Goal: Task Accomplishment & Management: Use online tool/utility

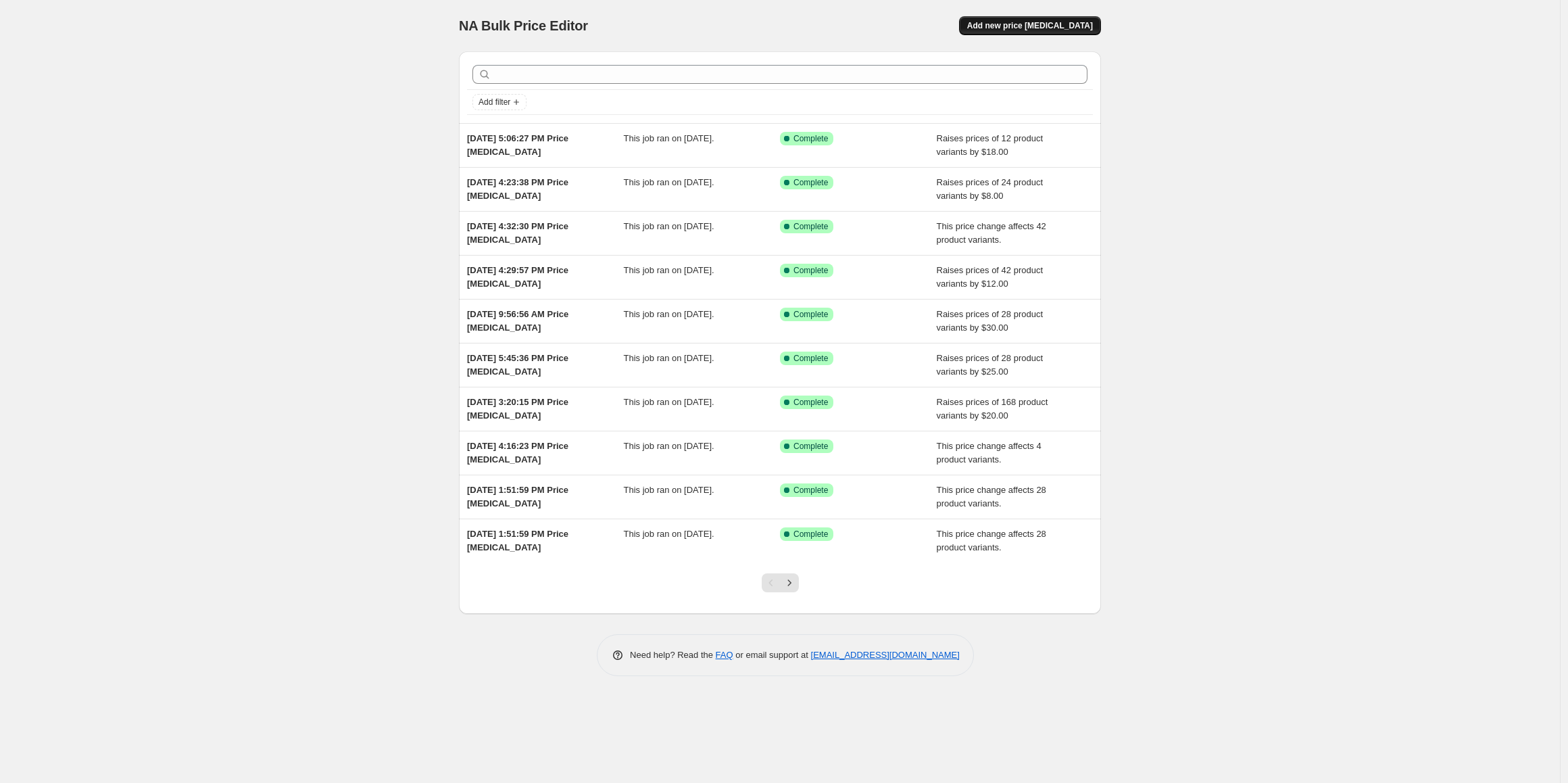
click at [1053, 24] on span "Add new price [MEDICAL_DATA]" at bounding box center [1030, 25] width 125 height 11
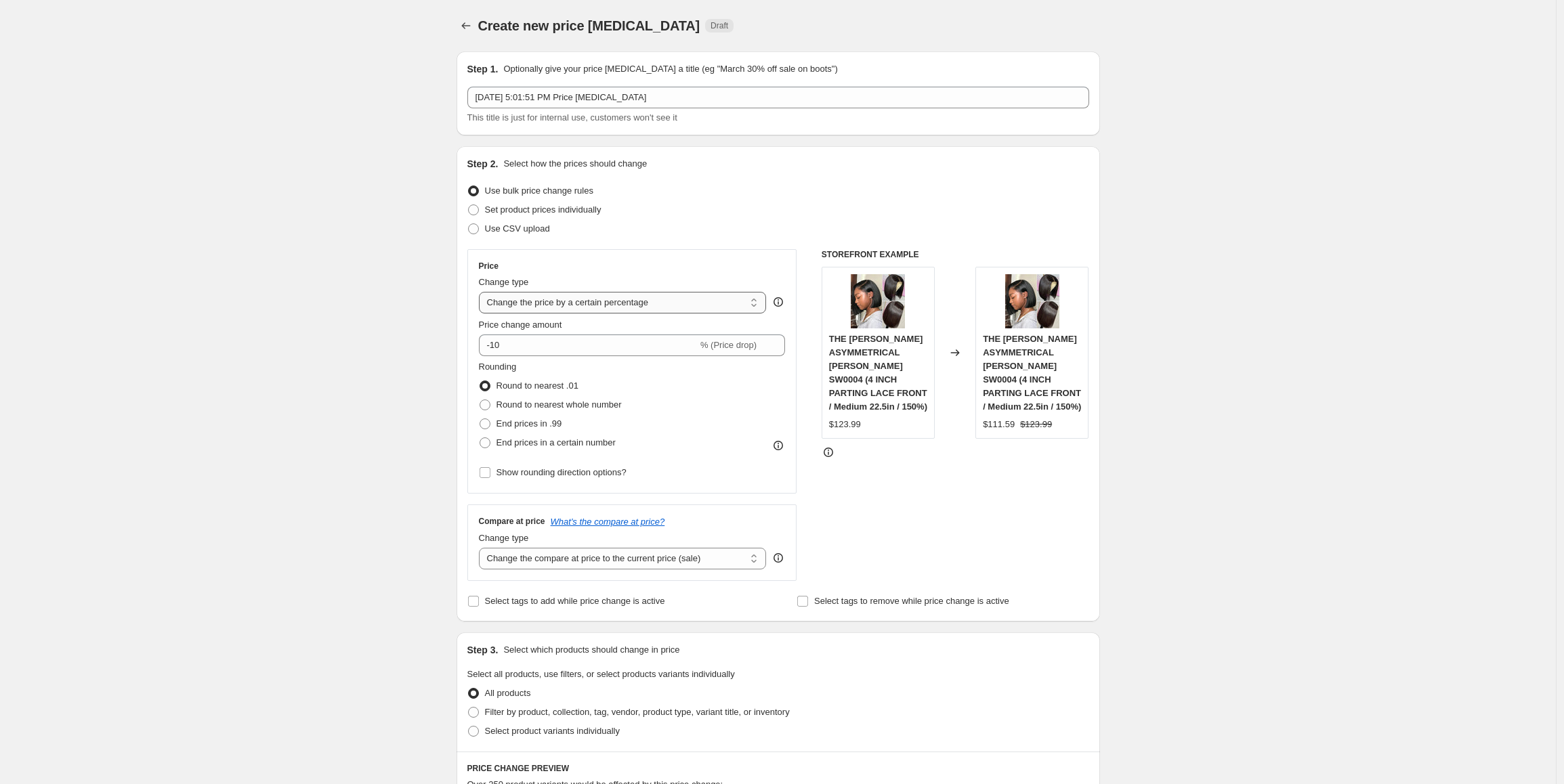
click at [680, 310] on select "Change the price to a certain amount Change the price by a certain amount Chang…" at bounding box center [622, 302] width 288 height 22
select select "by"
click at [482, 291] on select "Change the price to a certain amount Change the price by a certain amount Chang…" at bounding box center [622, 302] width 288 height 22
click at [565, 351] on input "-10.00" at bounding box center [601, 345] width 212 height 22
drag, startPoint x: 538, startPoint y: 351, endPoint x: 492, endPoint y: 347, distance: 46.2
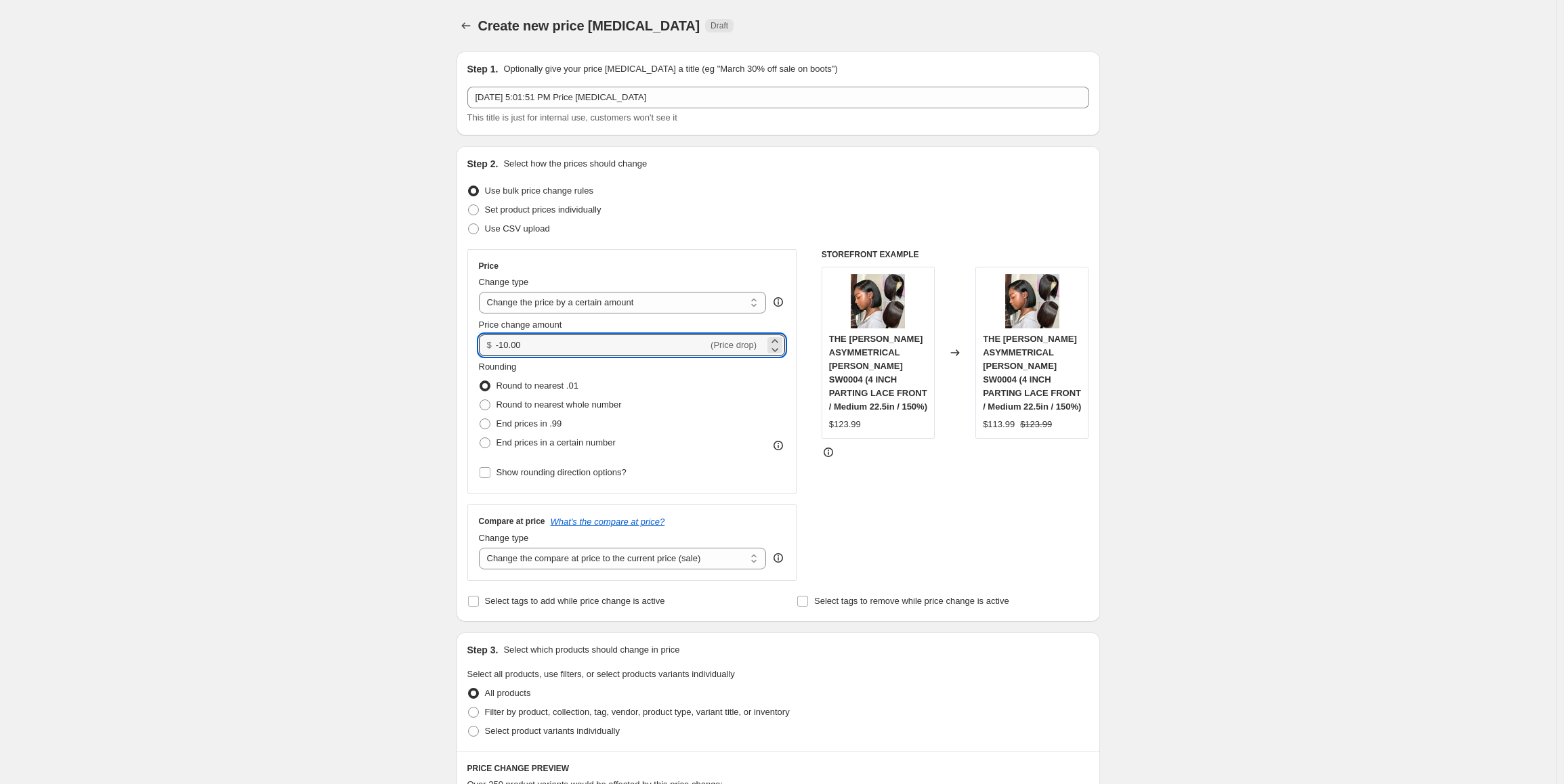
click at [492, 347] on div "$ -10.00 (Price drop)" at bounding box center [632, 345] width 307 height 22
type input "6.00"
click at [560, 427] on span "End prices in .99" at bounding box center [529, 423] width 66 height 11
click at [480, 419] on input "End prices in .99" at bounding box center [479, 418] width 1 height 1
radio input "true"
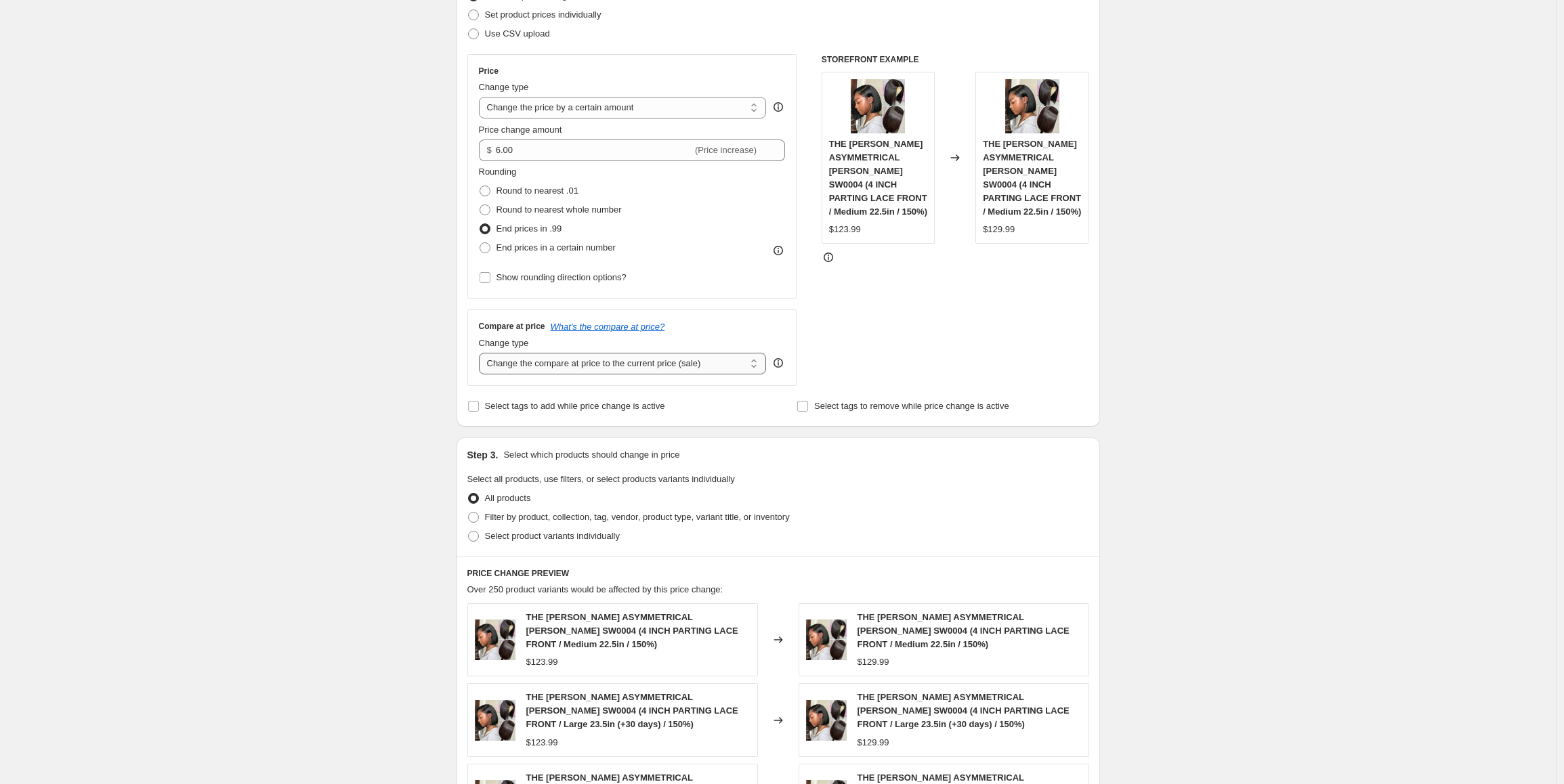
scroll to position [203, 0]
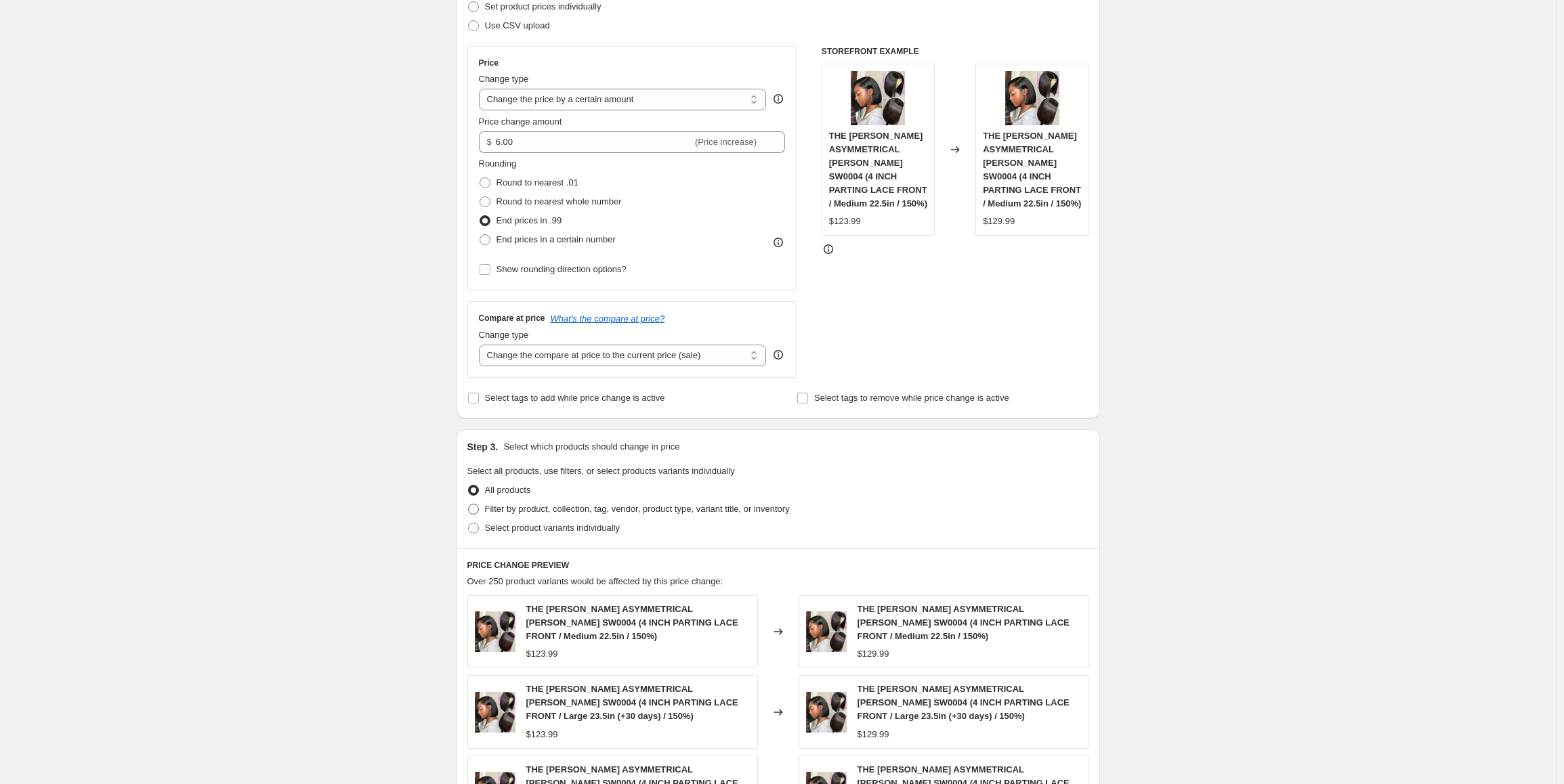
click at [586, 509] on span "Filter by product, collection, tag, vendor, product type, variant title, or inv…" at bounding box center [638, 508] width 305 height 11
click at [469, 504] on input "Filter by product, collection, tag, vendor, product type, variant title, or inv…" at bounding box center [468, 503] width 1 height 1
radio input "true"
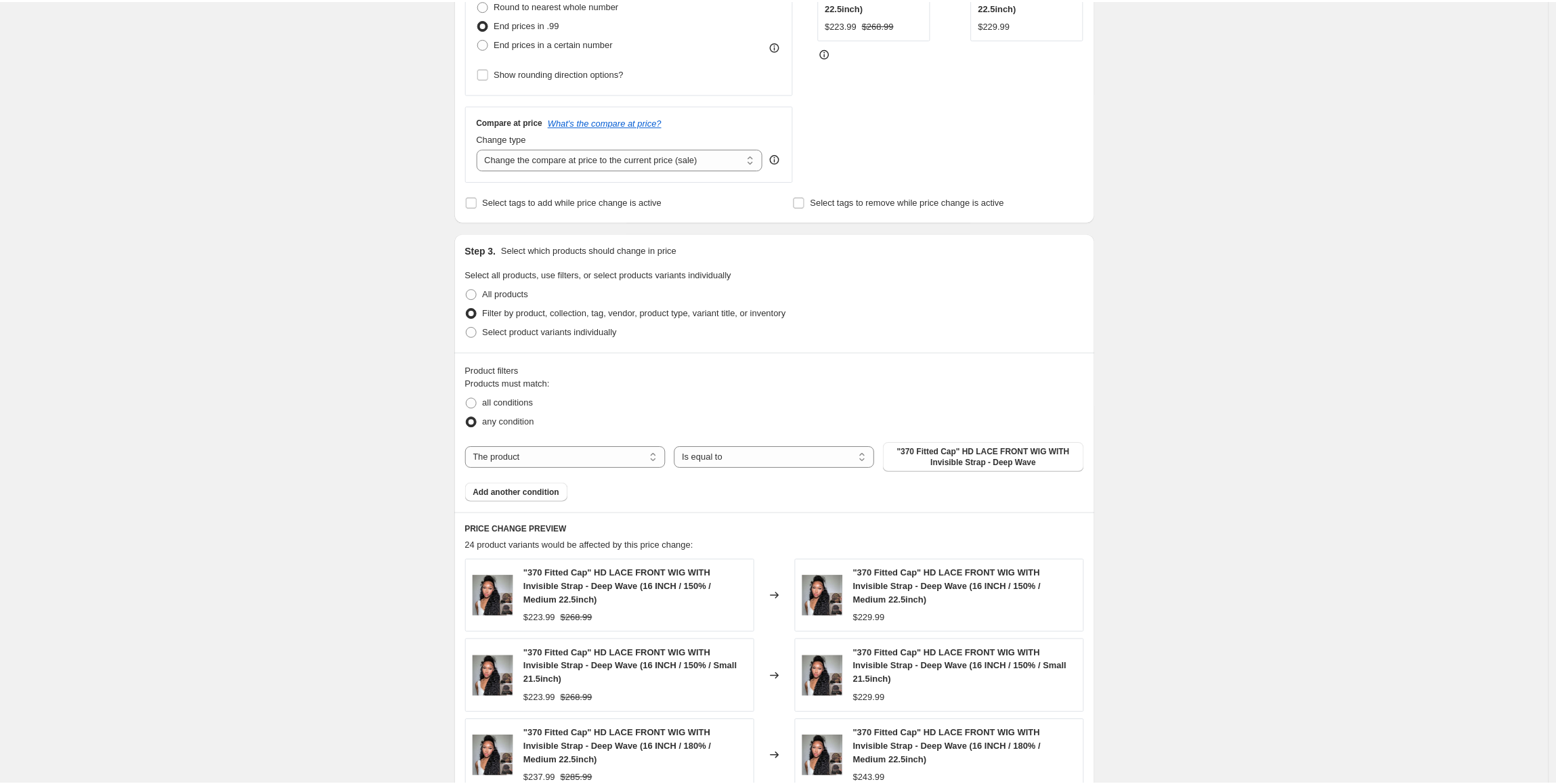
scroll to position [406, 0]
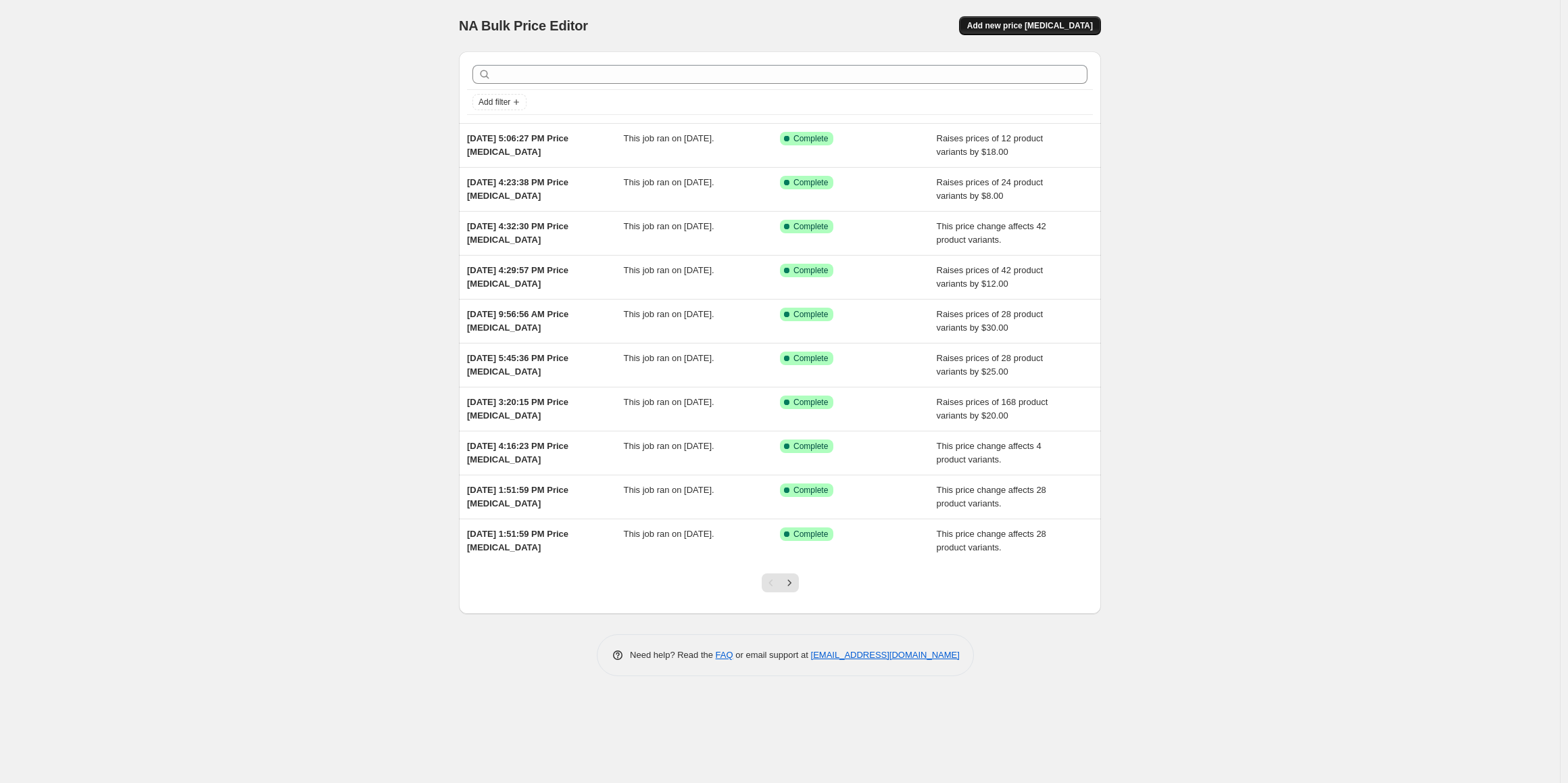
click at [1037, 27] on span "Add new price [MEDICAL_DATA]" at bounding box center [1030, 25] width 125 height 11
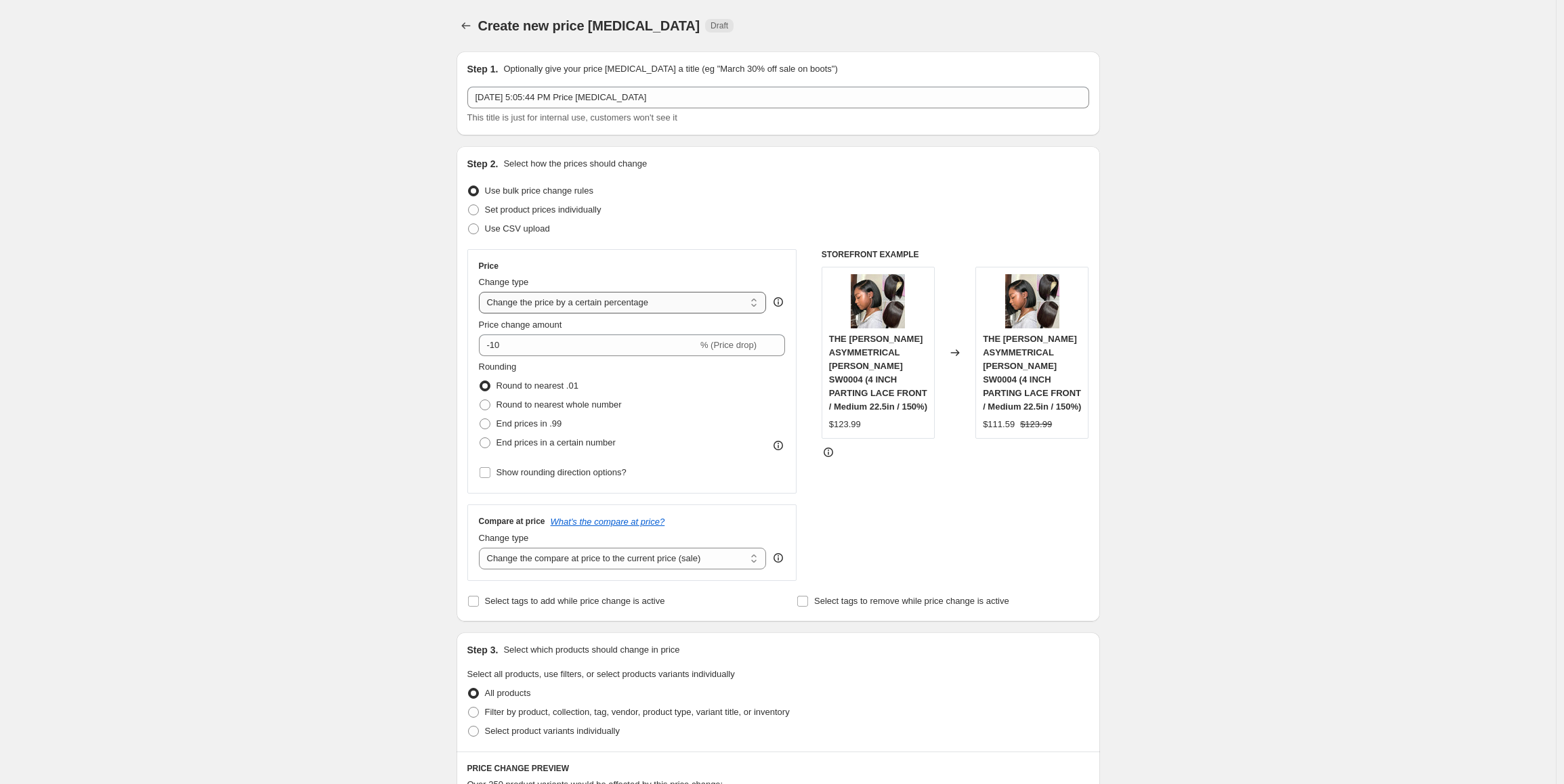
click at [608, 306] on select "Change the price to a certain amount Change the price by a certain amount Chang…" at bounding box center [622, 302] width 288 height 22
select select "by"
click at [482, 291] on select "Change the price to a certain amount Change the price by a certain amount Chang…" at bounding box center [622, 302] width 288 height 22
drag, startPoint x: 533, startPoint y: 349, endPoint x: 492, endPoint y: 348, distance: 41.0
click at [492, 348] on div "$ -10.00 (Price drop)" at bounding box center [632, 345] width 307 height 22
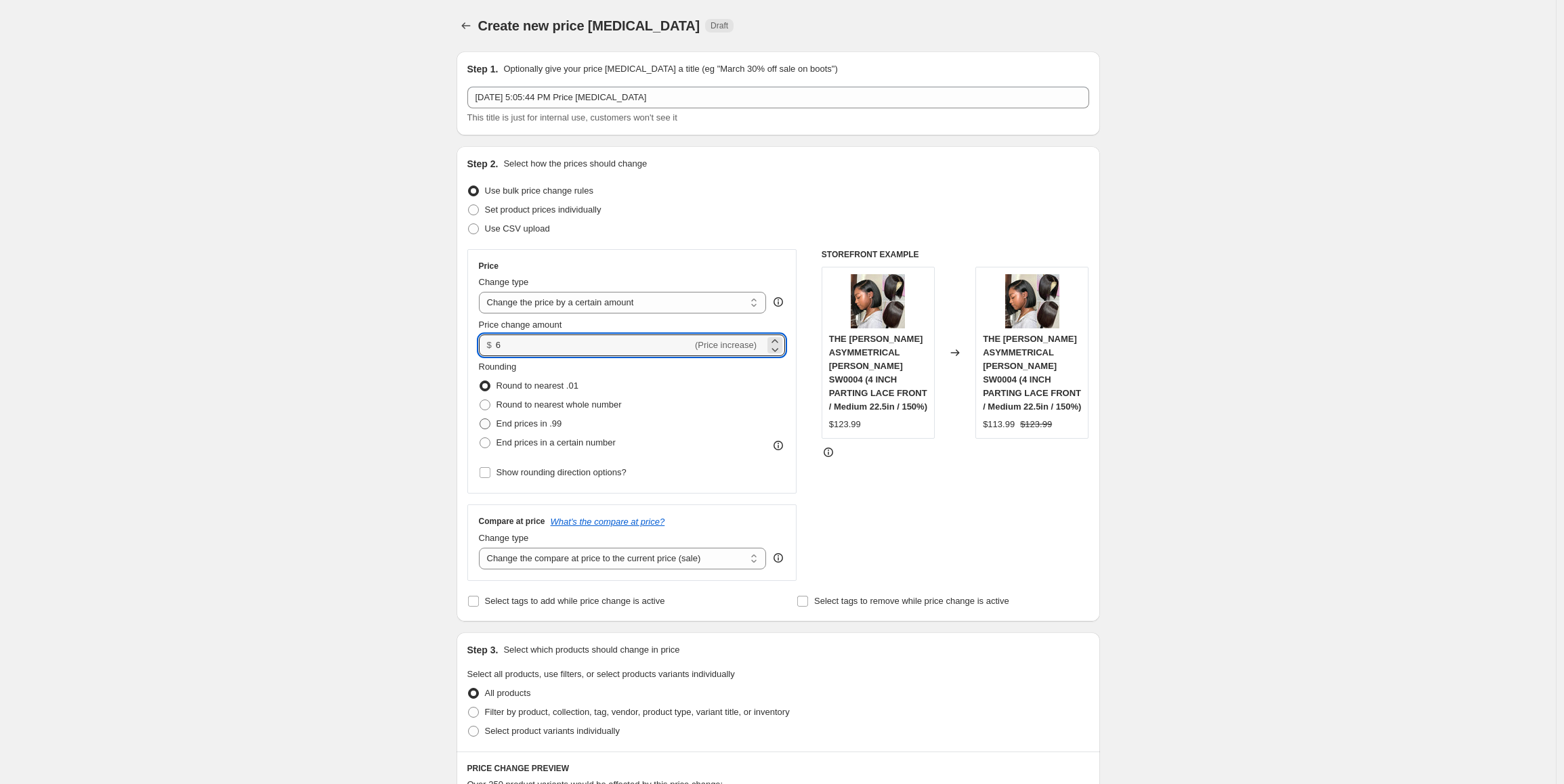
type input "6.00"
click at [549, 418] on span "End prices in .99" at bounding box center [529, 423] width 66 height 11
click at [480, 418] on input "End prices in .99" at bounding box center [479, 418] width 1 height 1
radio input "true"
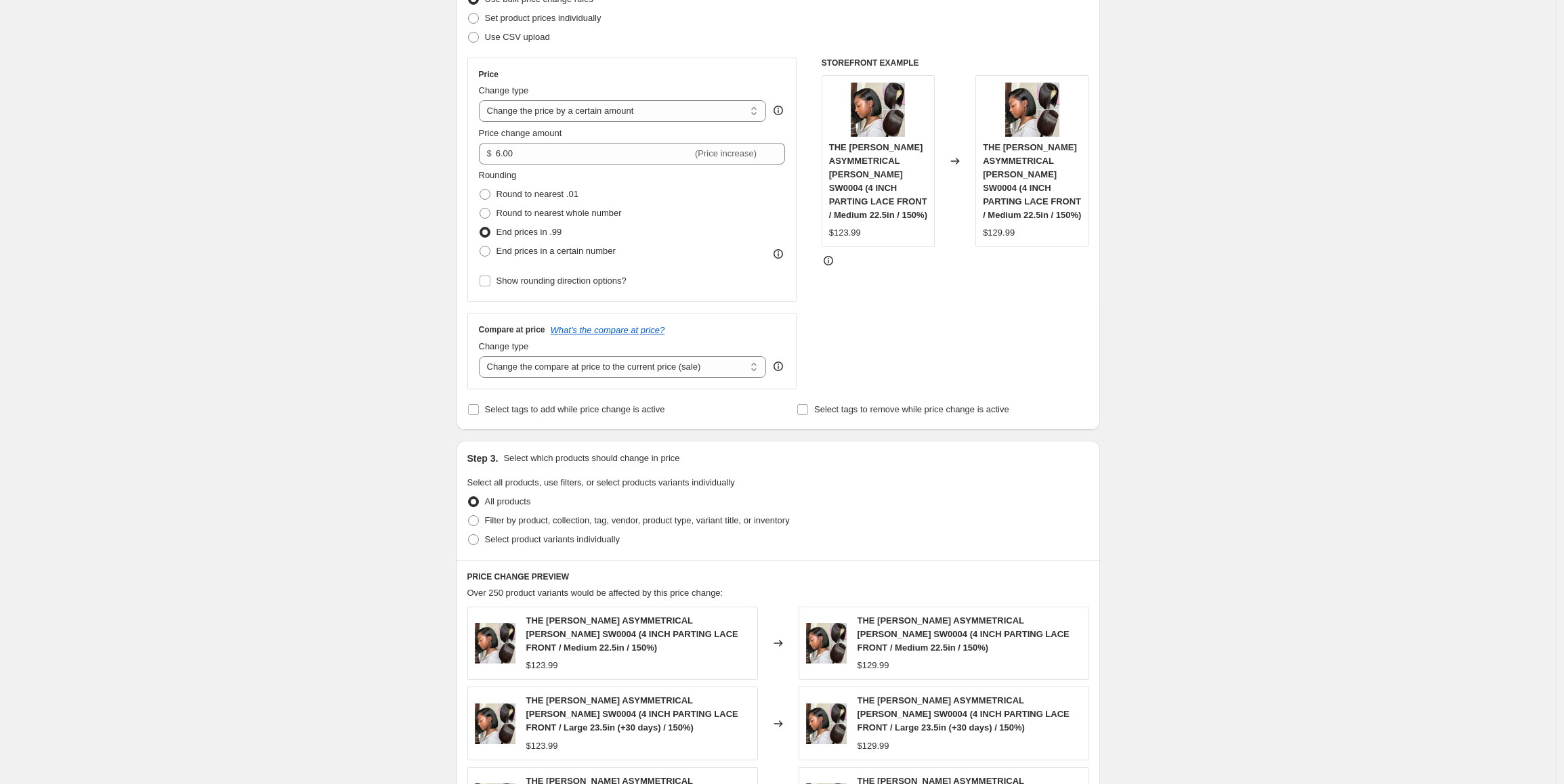
scroll to position [203, 0]
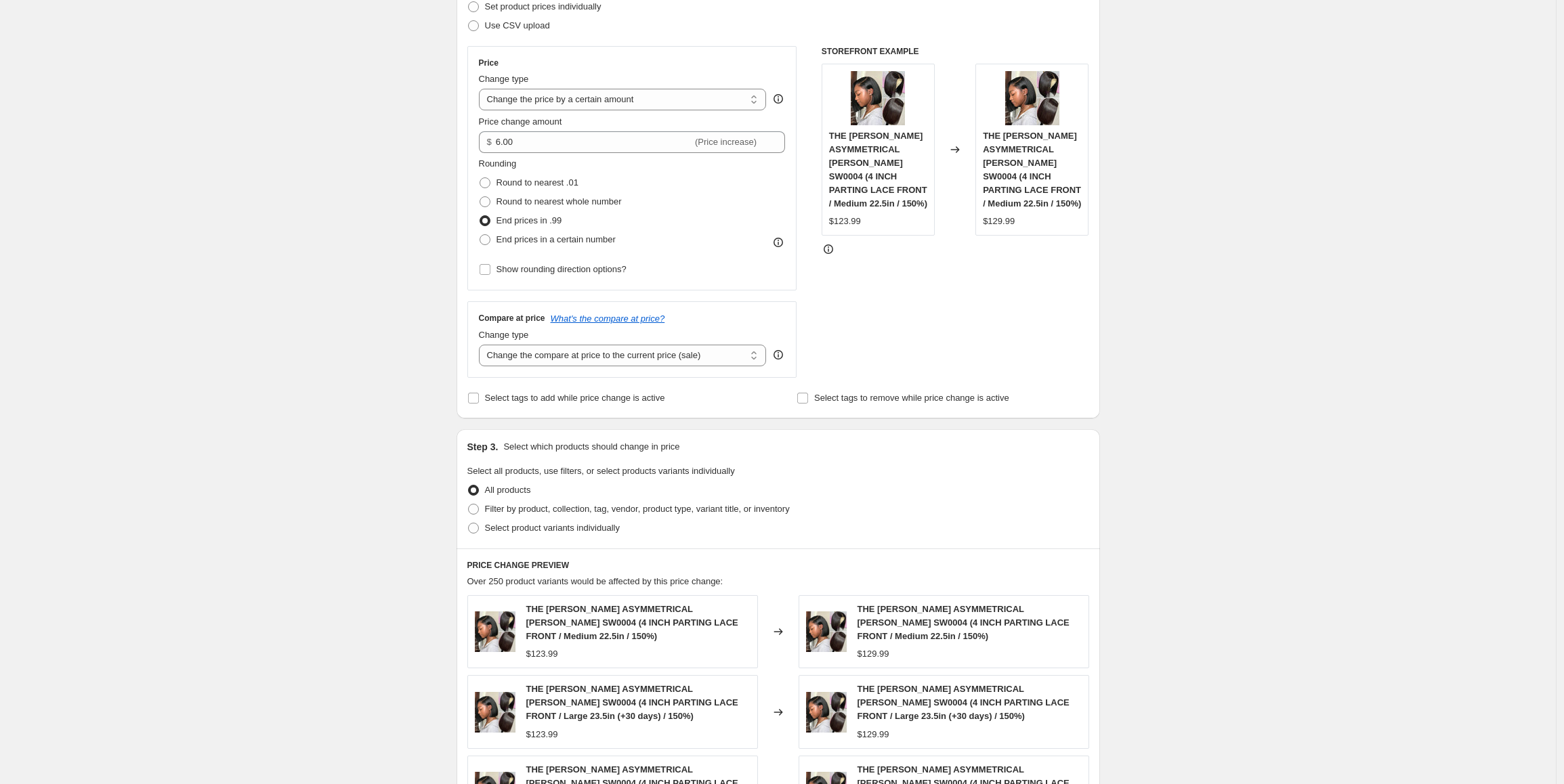
click at [402, 388] on div "Create new price [MEDICAL_DATA]. This page is ready Create new price [MEDICAL_D…" at bounding box center [778, 518] width 1555 height 1442
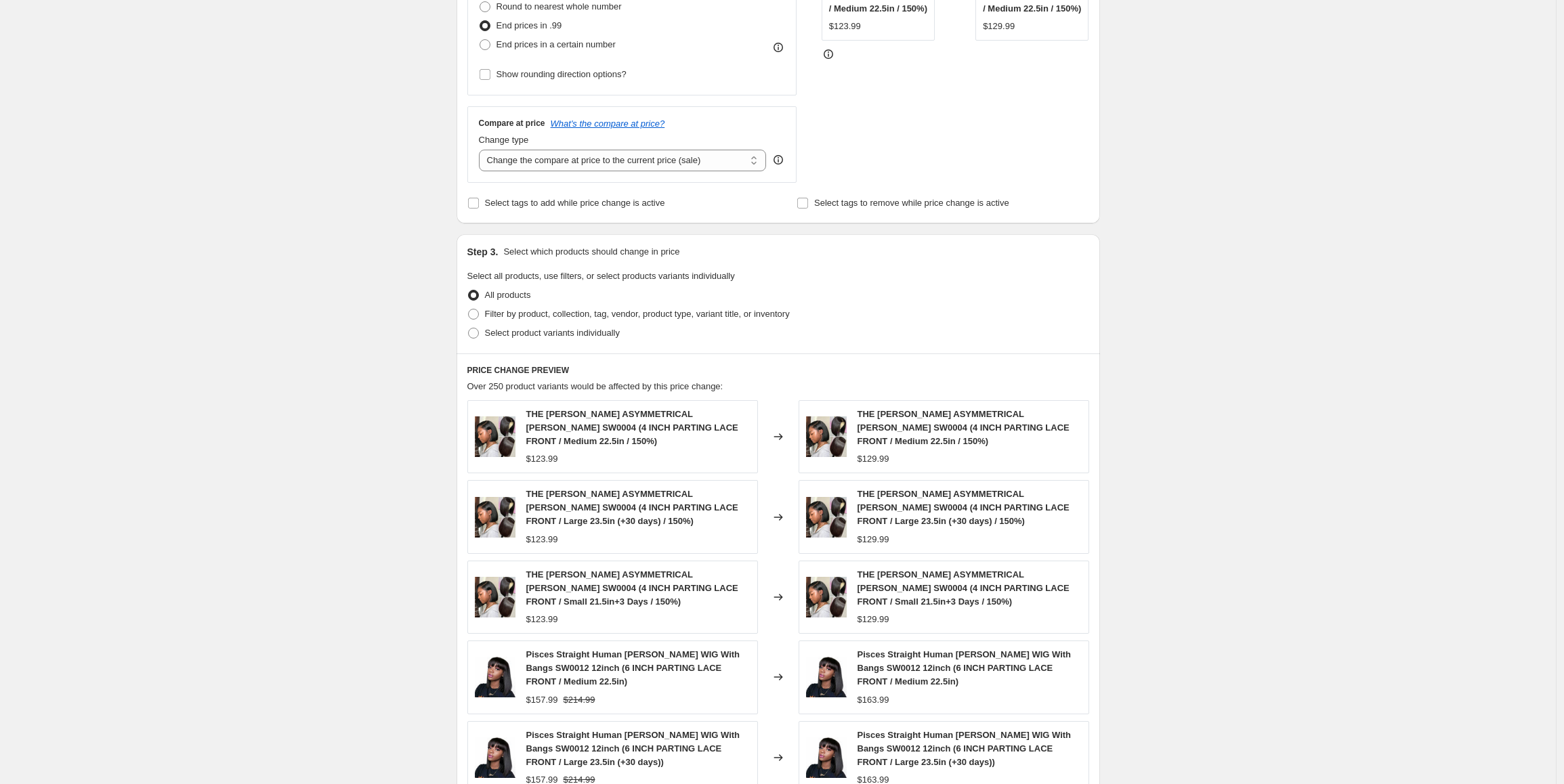
scroll to position [406, 0]
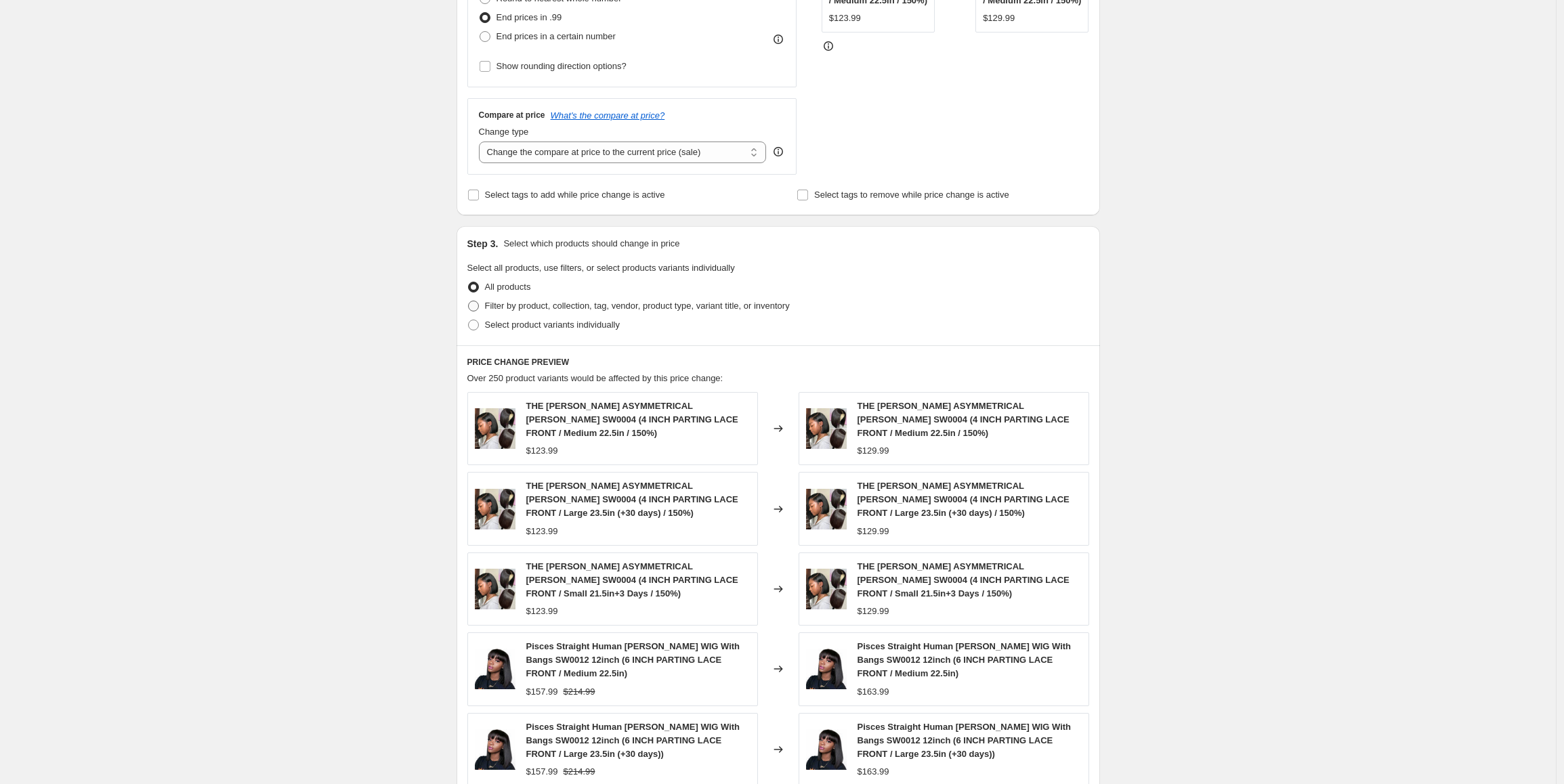
click at [540, 303] on span "Filter by product, collection, tag, vendor, product type, variant title, or inv…" at bounding box center [638, 306] width 305 height 11
click at [469, 301] on input "Filter by product, collection, tag, vendor, product type, variant title, or inv…" at bounding box center [468, 301] width 1 height 1
radio input "true"
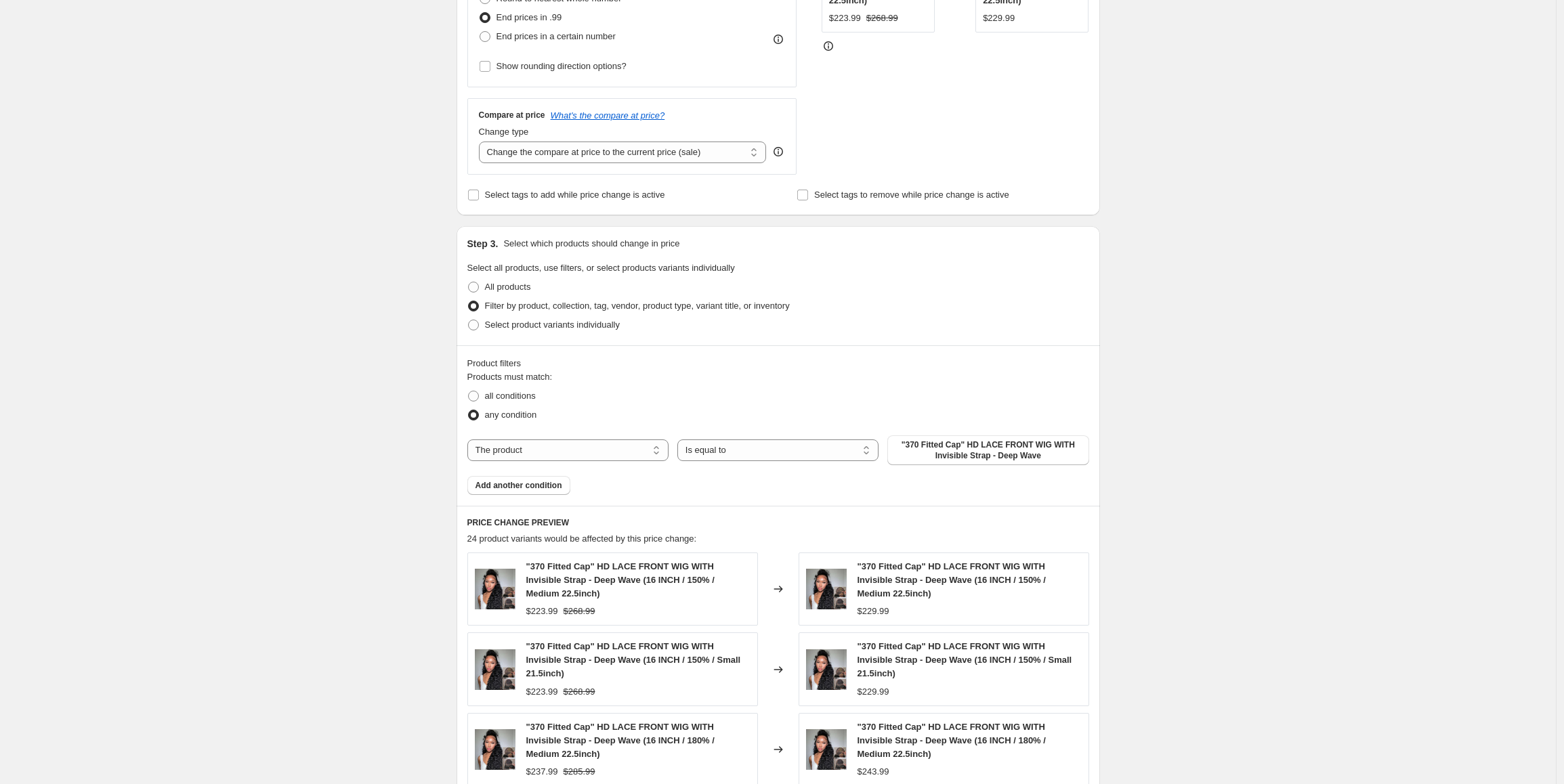
scroll to position [338, 0]
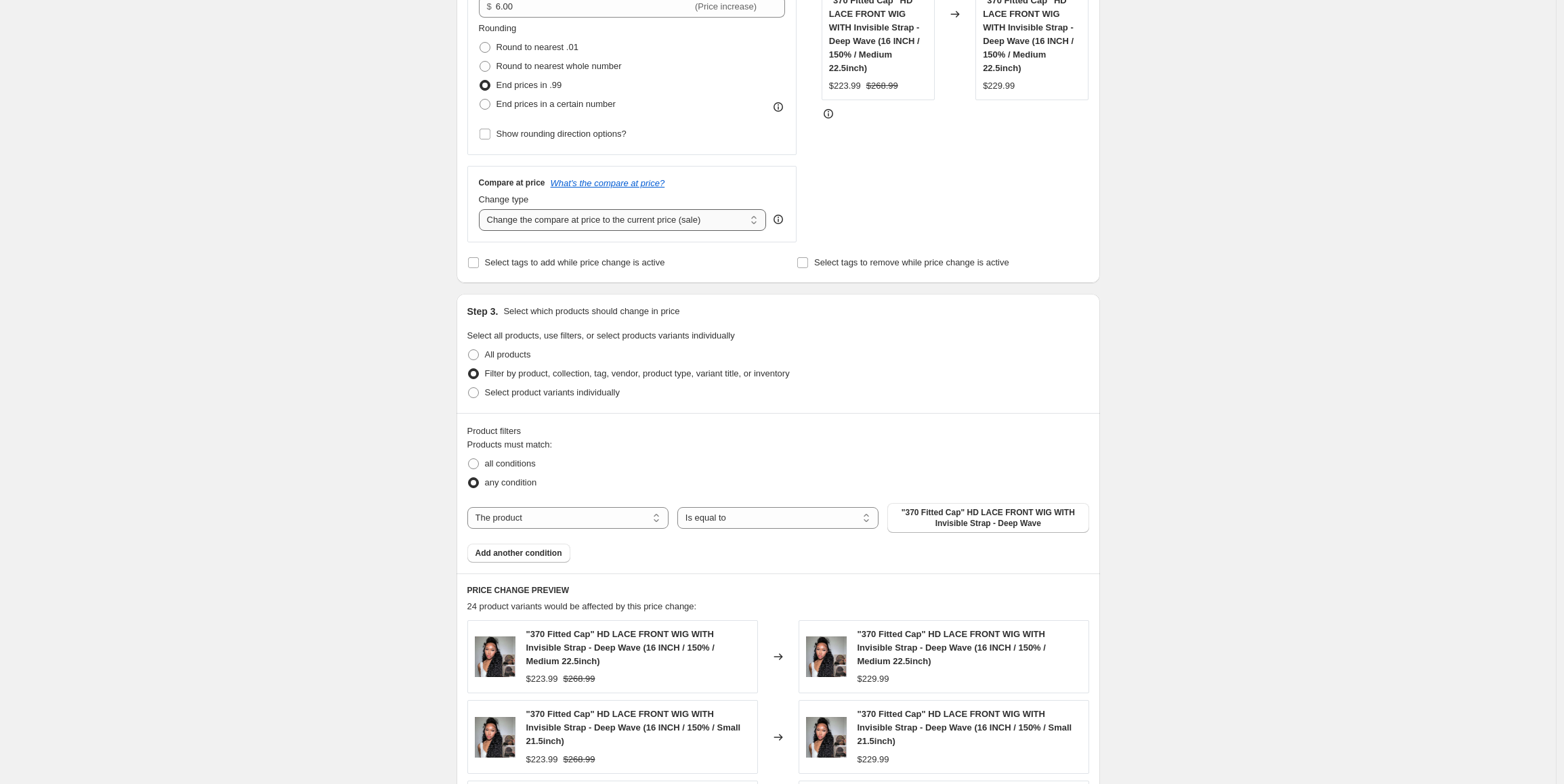
click at [612, 225] on select "Change the compare at price to the current price (sale) Change the compare at p…" at bounding box center [622, 219] width 288 height 22
click at [411, 314] on div "Create new price [MEDICAL_DATA]. This page is ready Create new price [MEDICAL_D…" at bounding box center [778, 463] width 1555 height 1603
click at [619, 518] on select "The product The product's collection The product's tag The product's vendor The…" at bounding box center [568, 518] width 201 height 22
click at [1311, 497] on div "Create new price [MEDICAL_DATA]. This page is ready Create new price [MEDICAL_D…" at bounding box center [778, 463] width 1555 height 1603
click at [942, 520] on span ""370 Fitted Cap" HD LACE FRONT WIG WITH Invisible Strap - Deep Wave" at bounding box center [988, 518] width 185 height 22
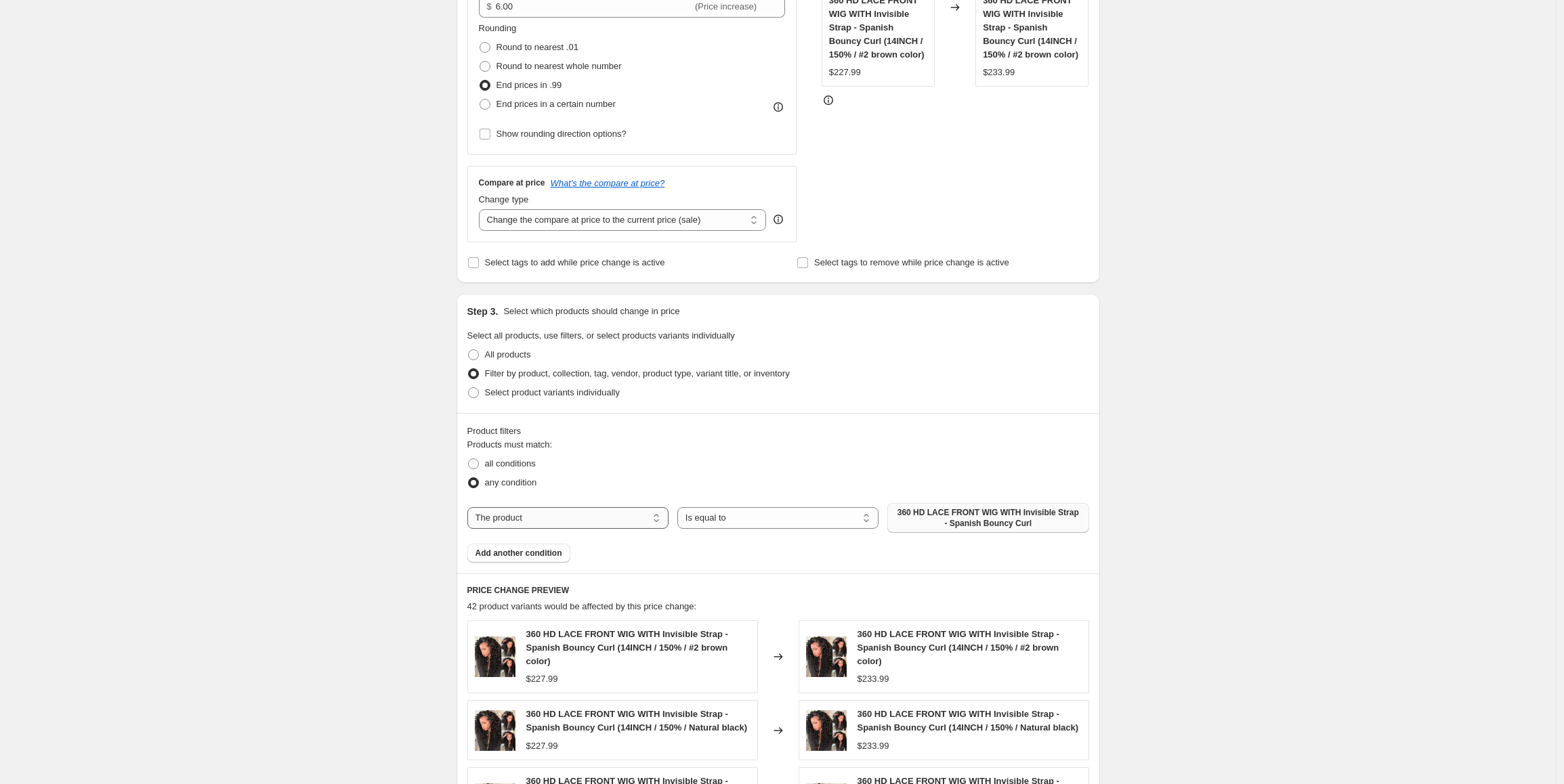
click at [659, 518] on select "The product The product's collection The product's tag The product's vendor The…" at bounding box center [568, 518] width 201 height 22
select select "product_type"
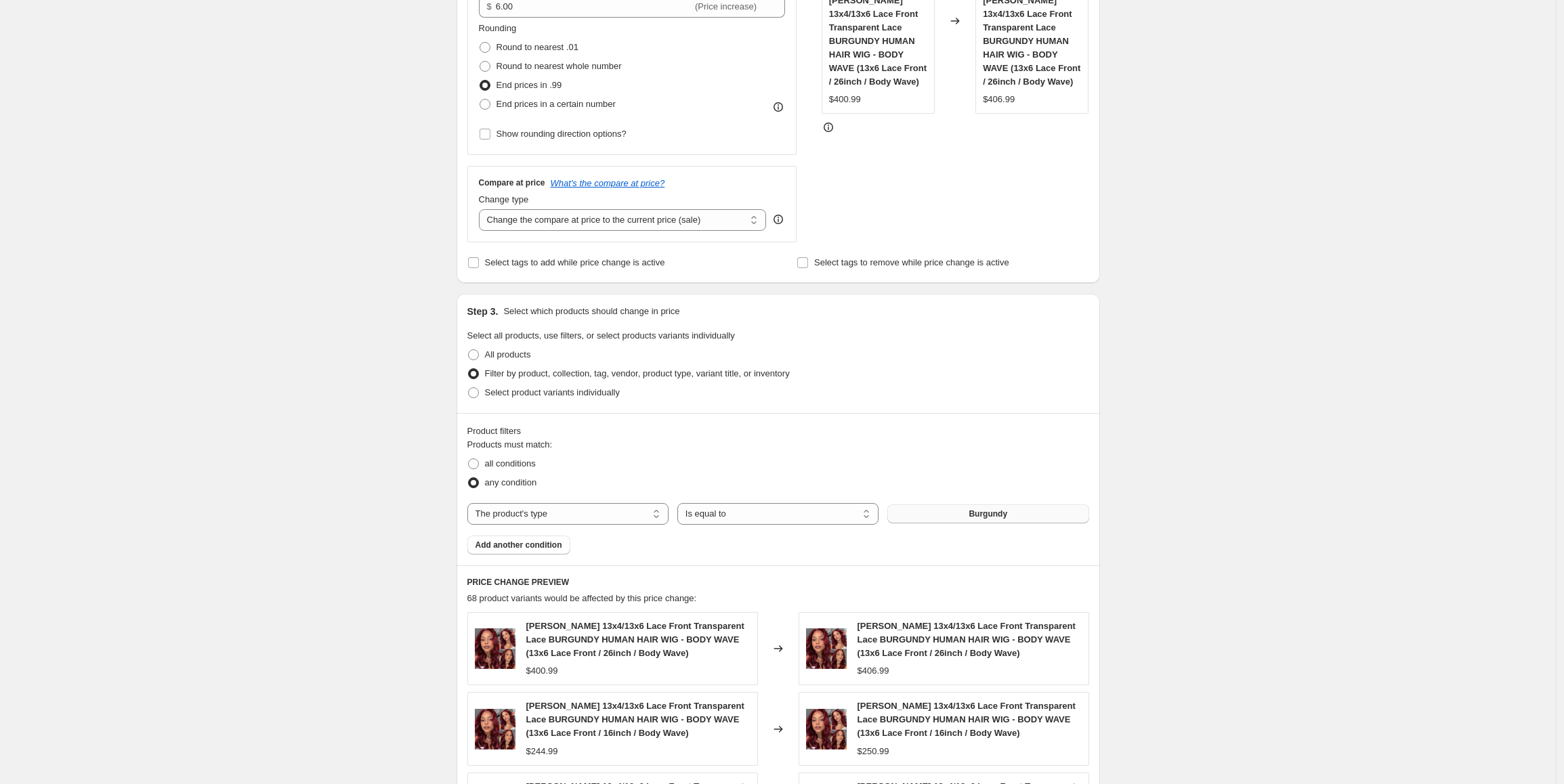
click at [962, 513] on button "Burgundy" at bounding box center [988, 514] width 201 height 19
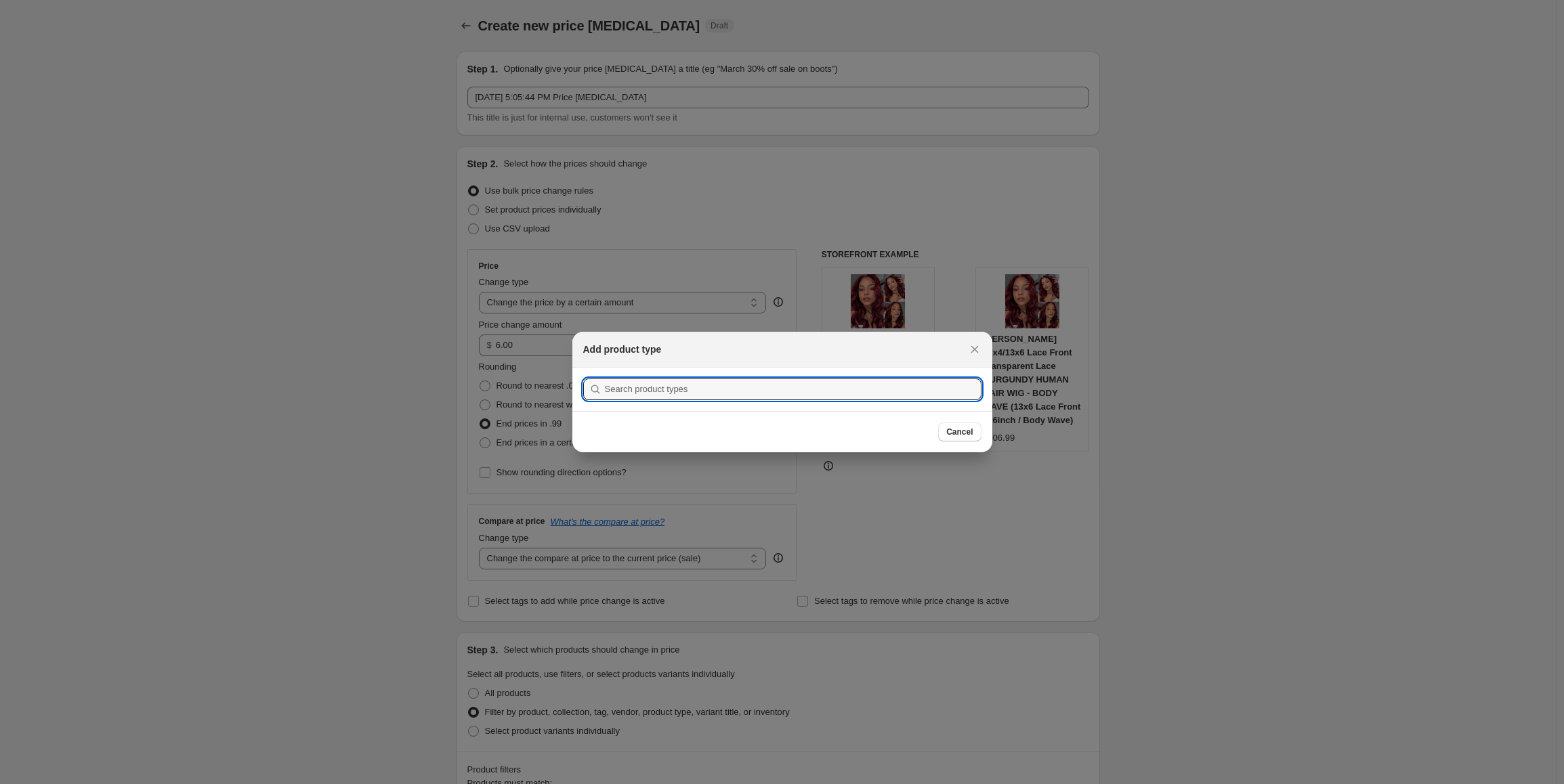
scroll to position [0, 0]
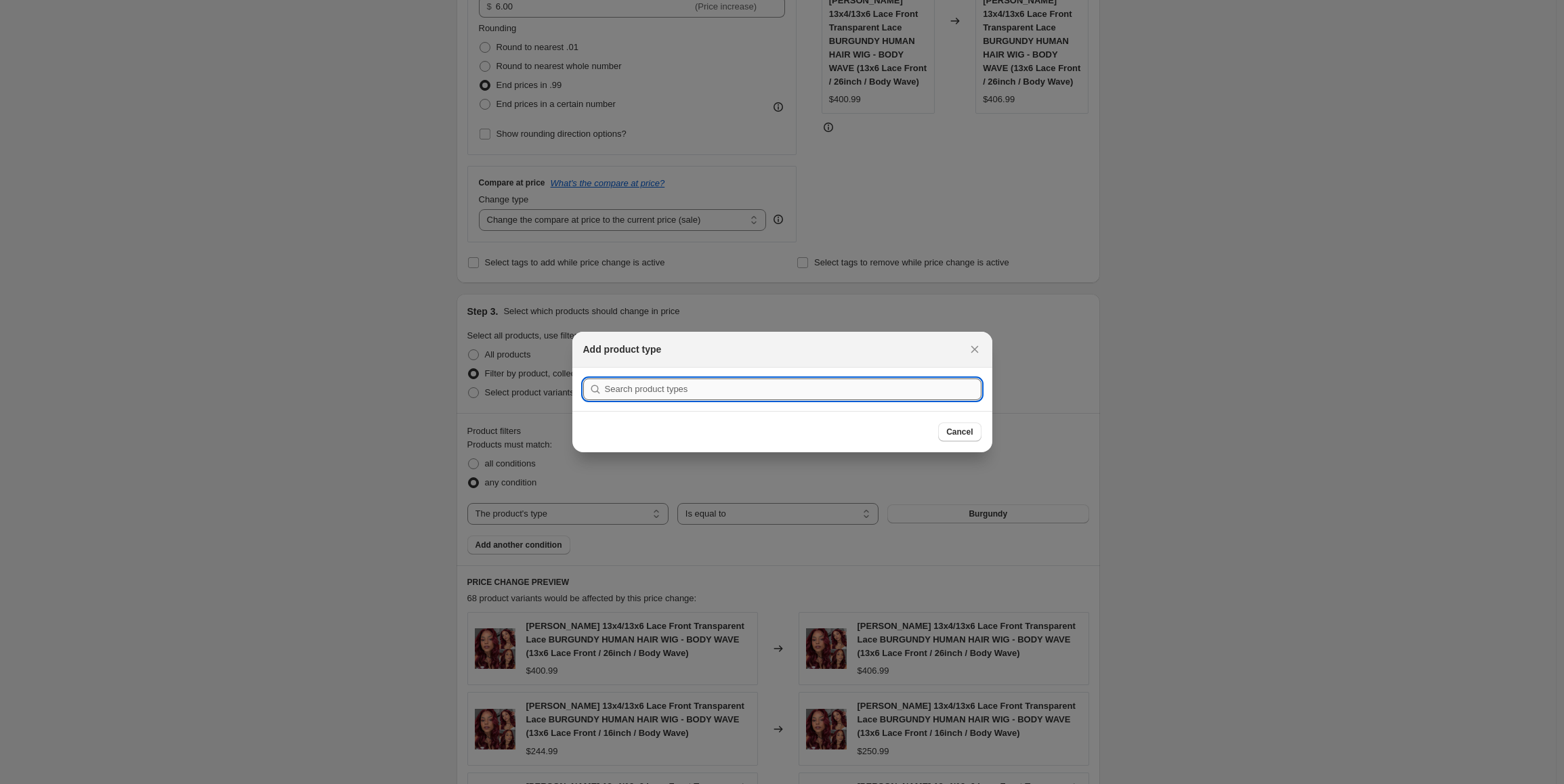
click at [748, 384] on input ":r2f:" at bounding box center [793, 389] width 377 height 22
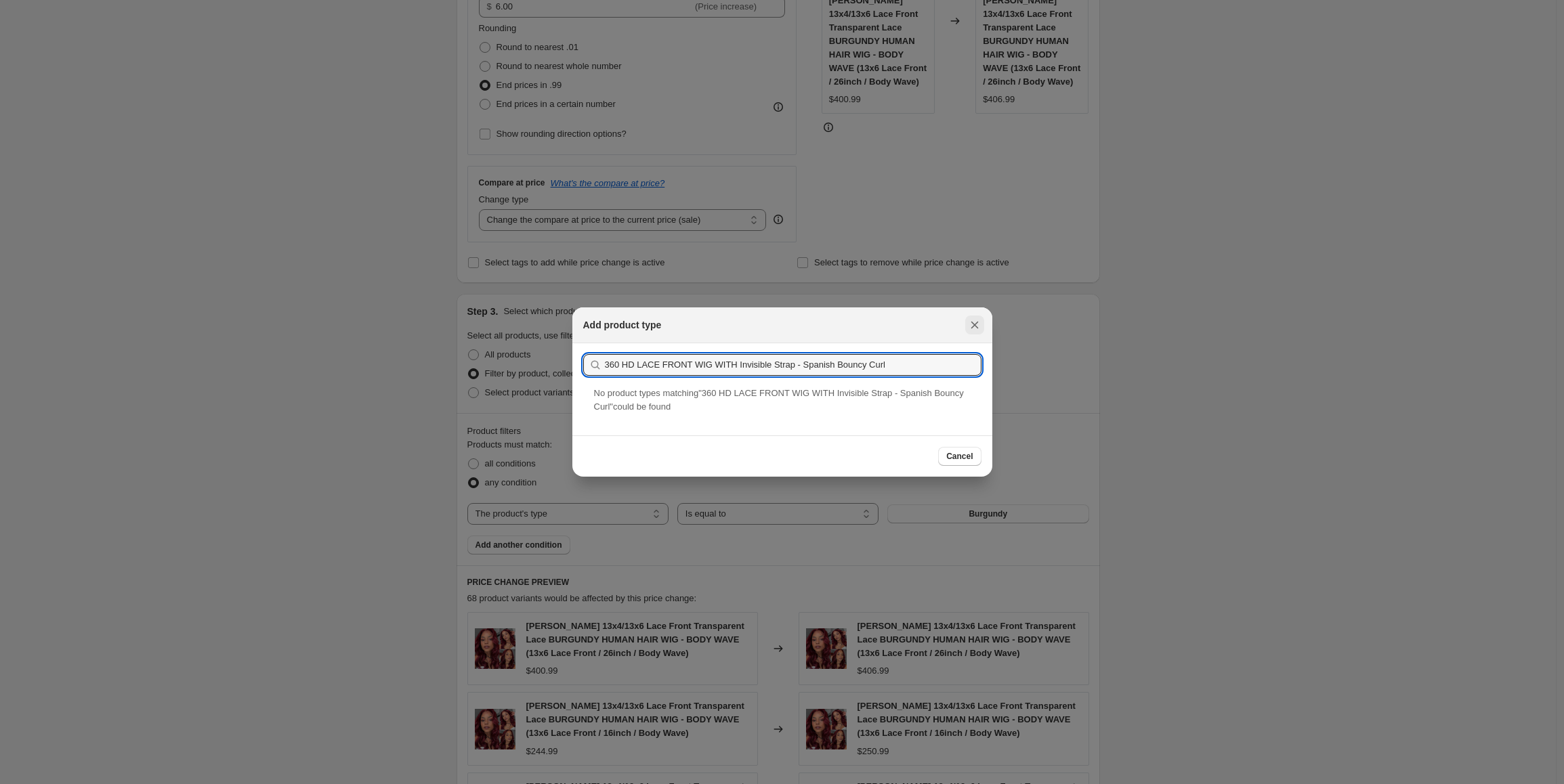
type input "360 HD LACE FRONT WIG WITH Invisible Strap - Spanish Bouncy Curl"
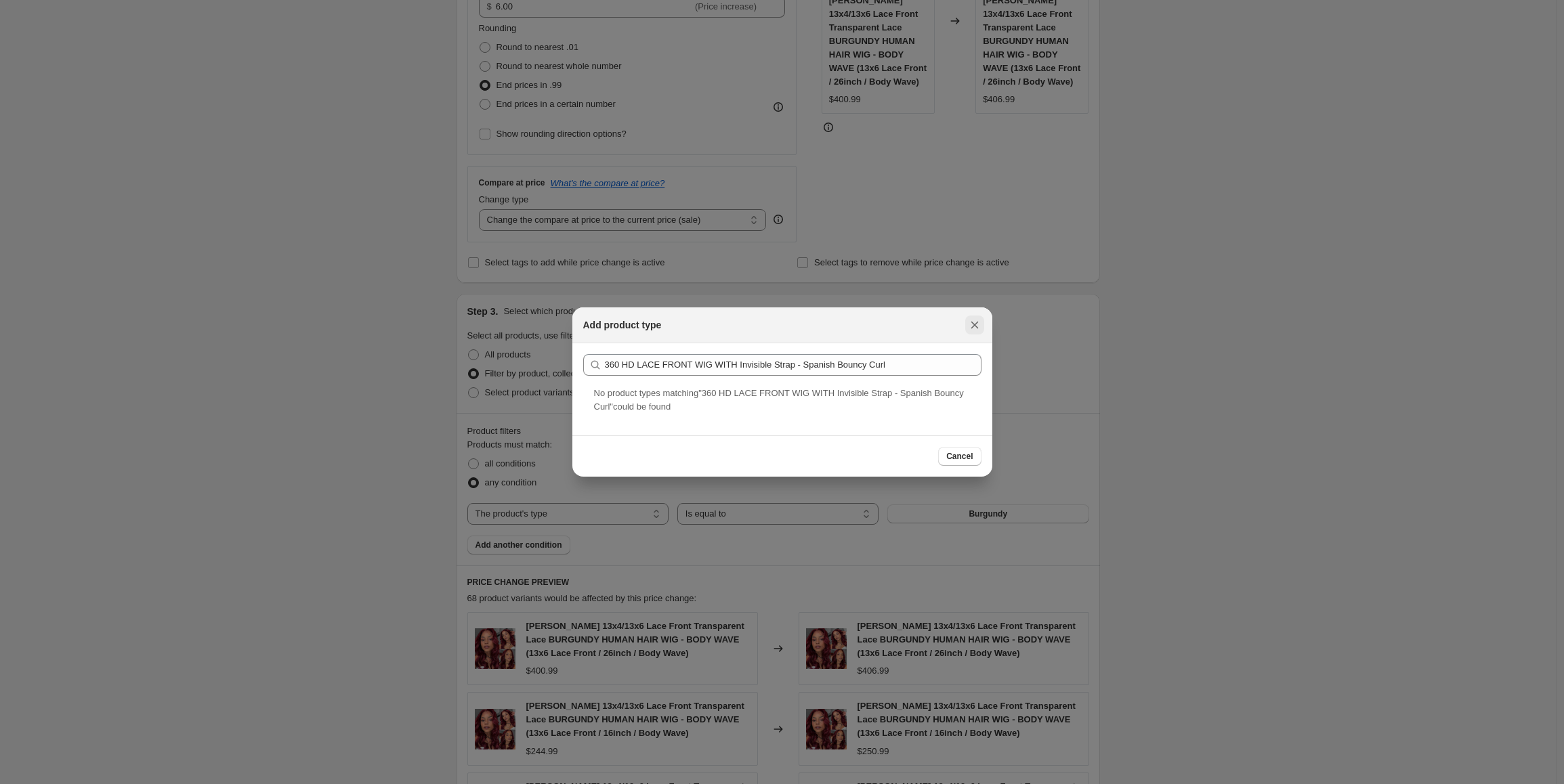
click at [972, 324] on icon "Close" at bounding box center [974, 325] width 8 height 8
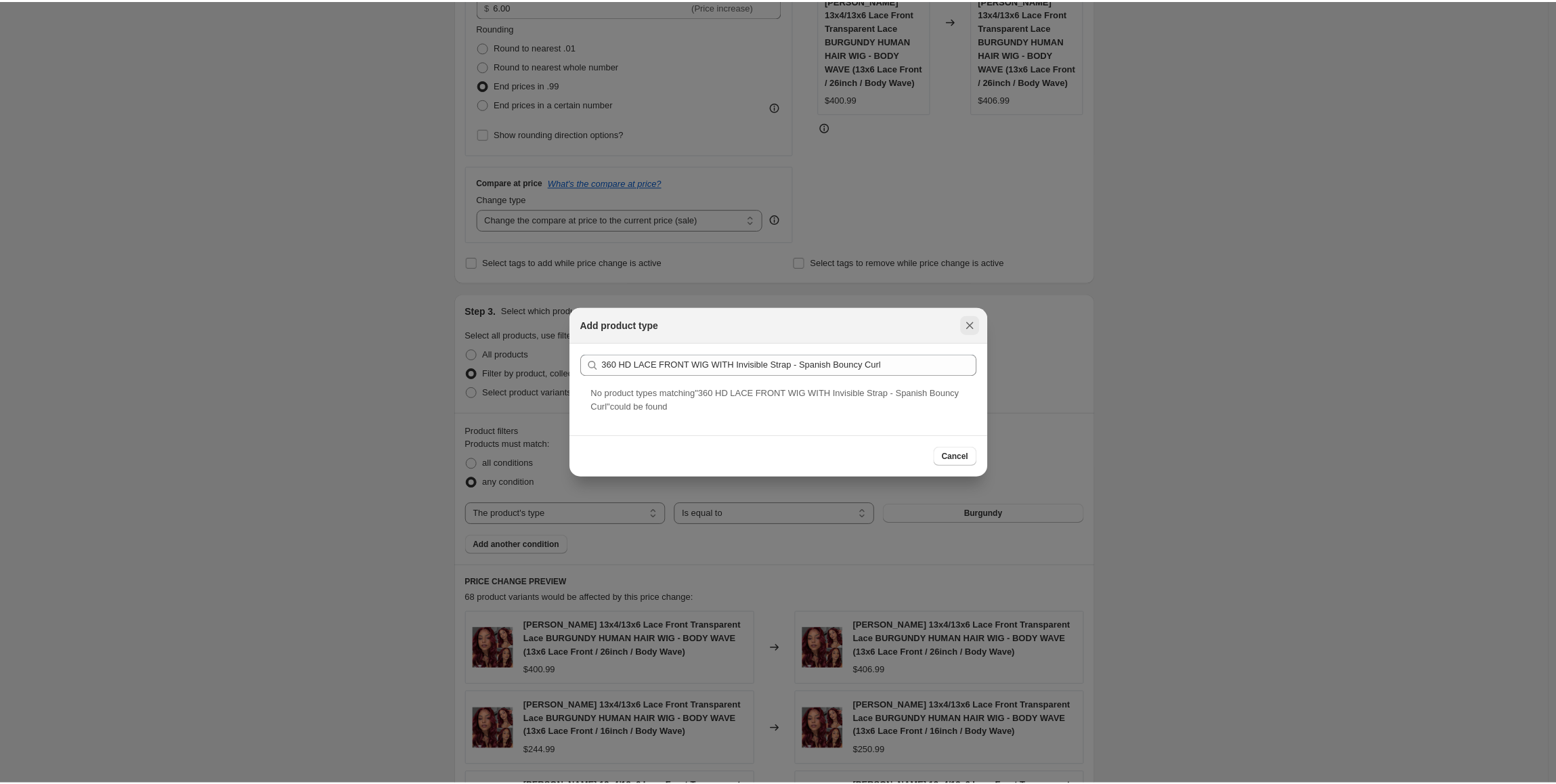
scroll to position [338, 0]
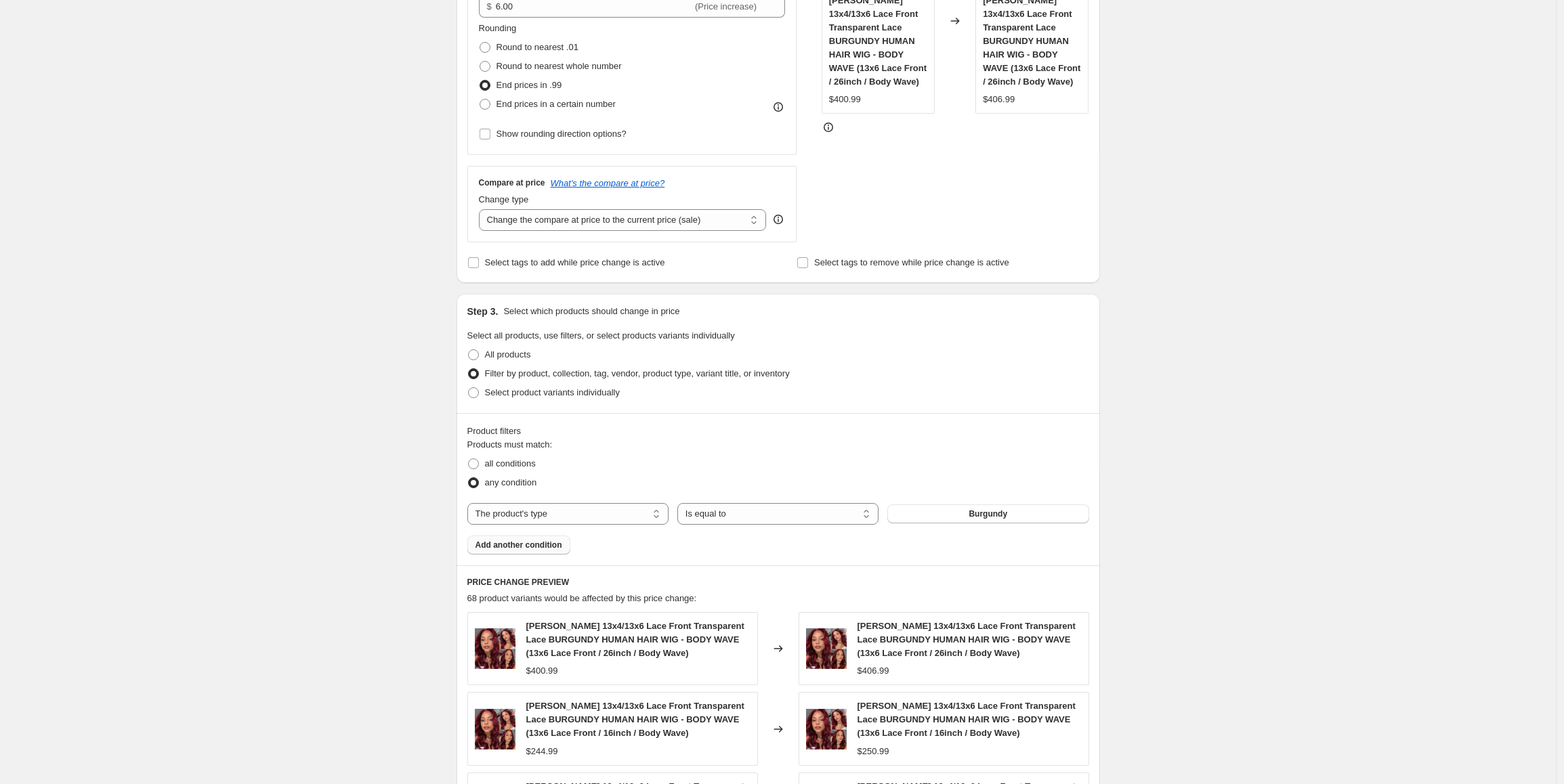
click at [562, 541] on span "Add another condition" at bounding box center [519, 544] width 86 height 11
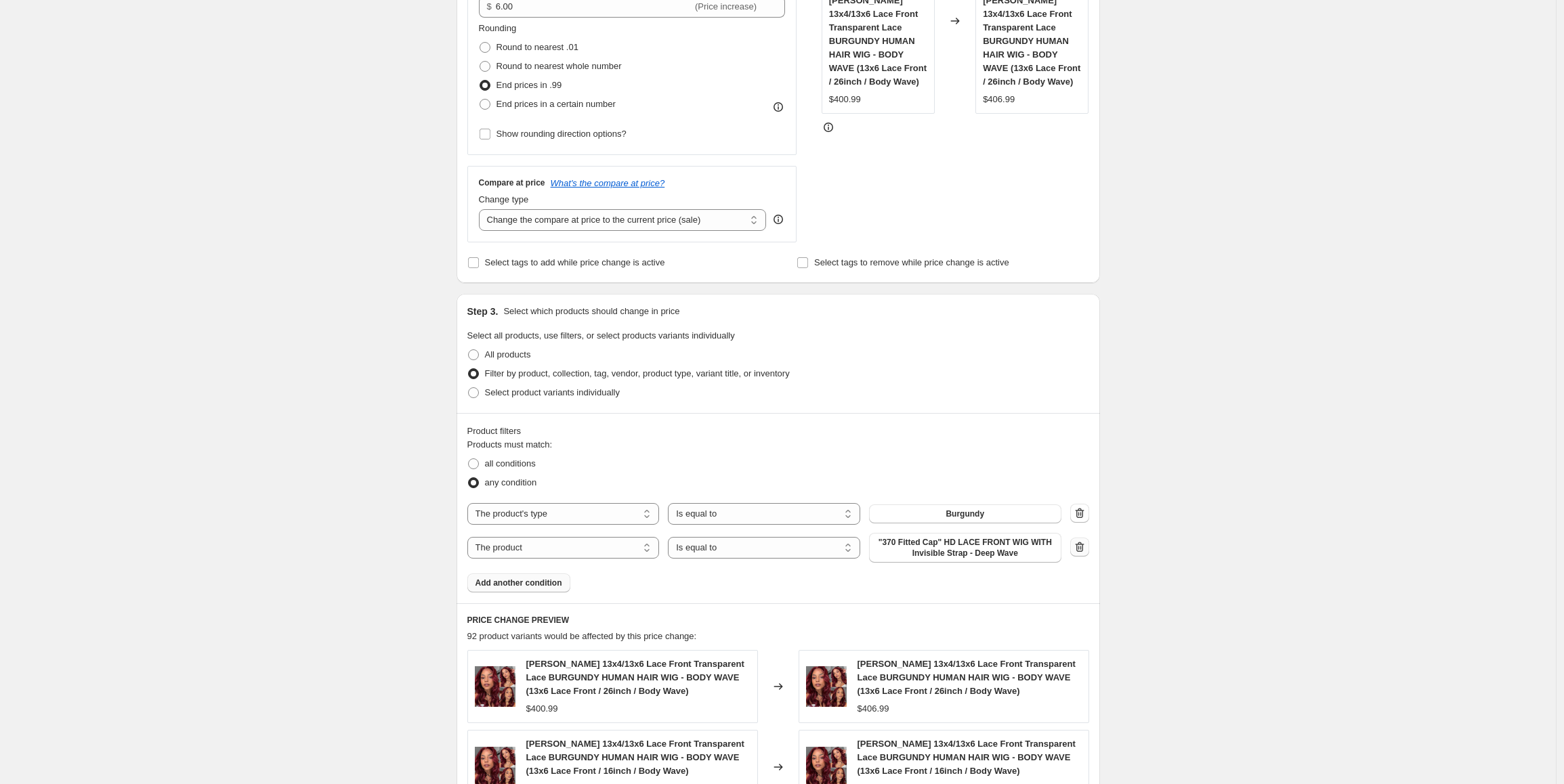
click at [1084, 549] on icon "button" at bounding box center [1080, 547] width 13 height 13
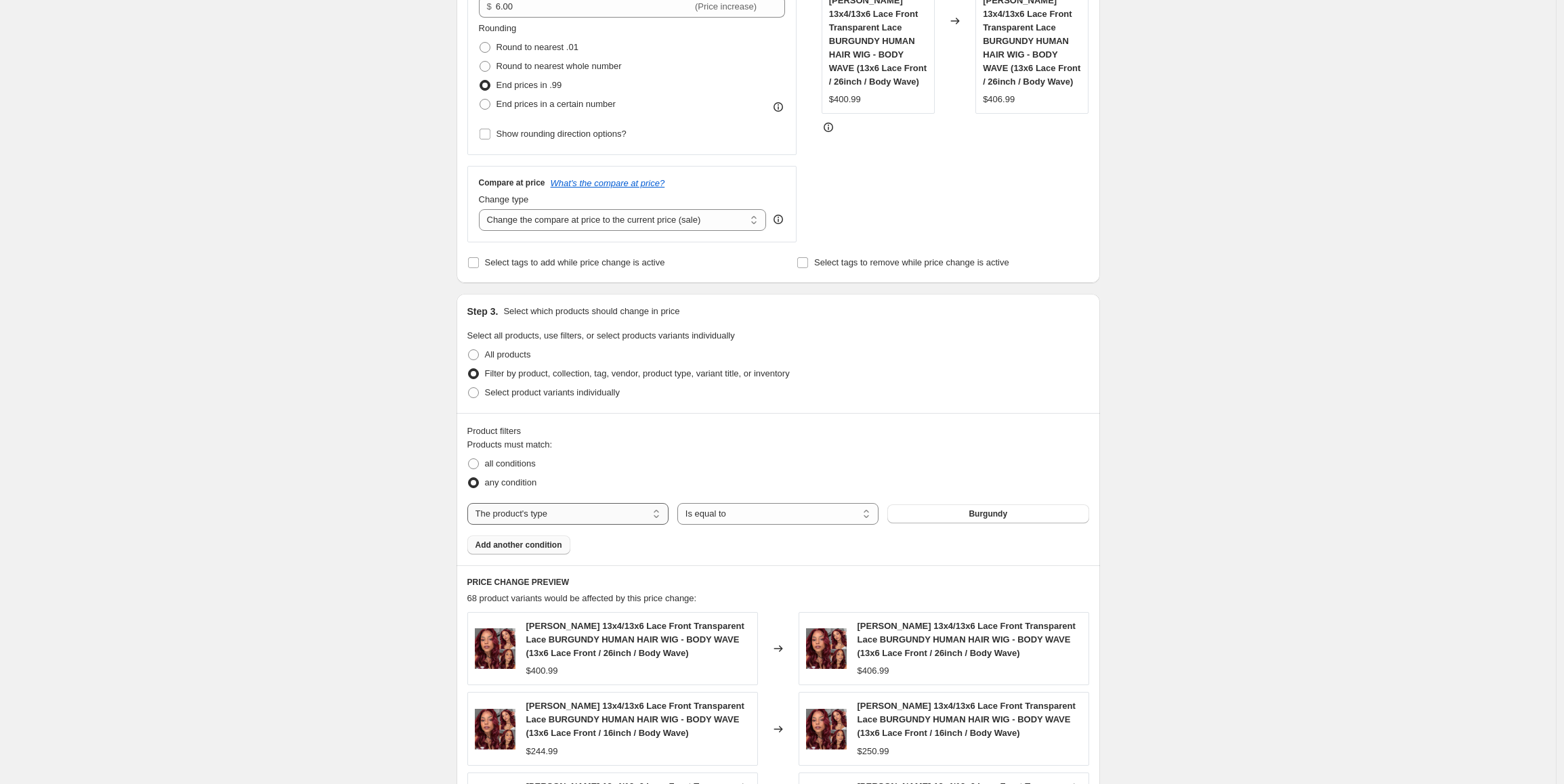
click at [598, 518] on select "The product The product's collection The product's tag The product's vendor The…" at bounding box center [568, 514] width 201 height 22
click at [1313, 501] on div "Create new price [MEDICAL_DATA]. This page is ready Create new price [MEDICAL_D…" at bounding box center [778, 459] width 1555 height 1595
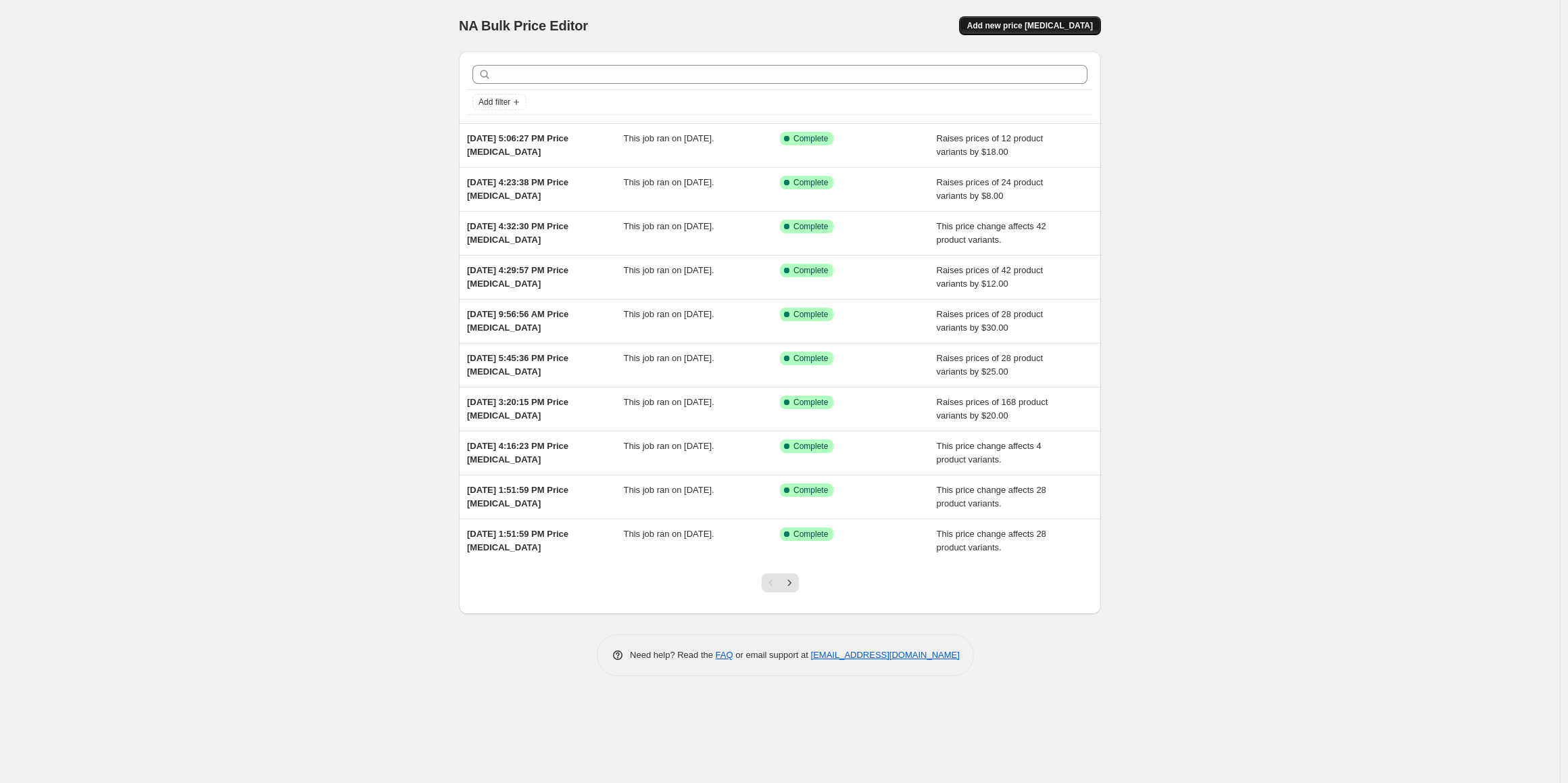
click at [1031, 27] on span "Add new price [MEDICAL_DATA]" at bounding box center [1030, 25] width 125 height 11
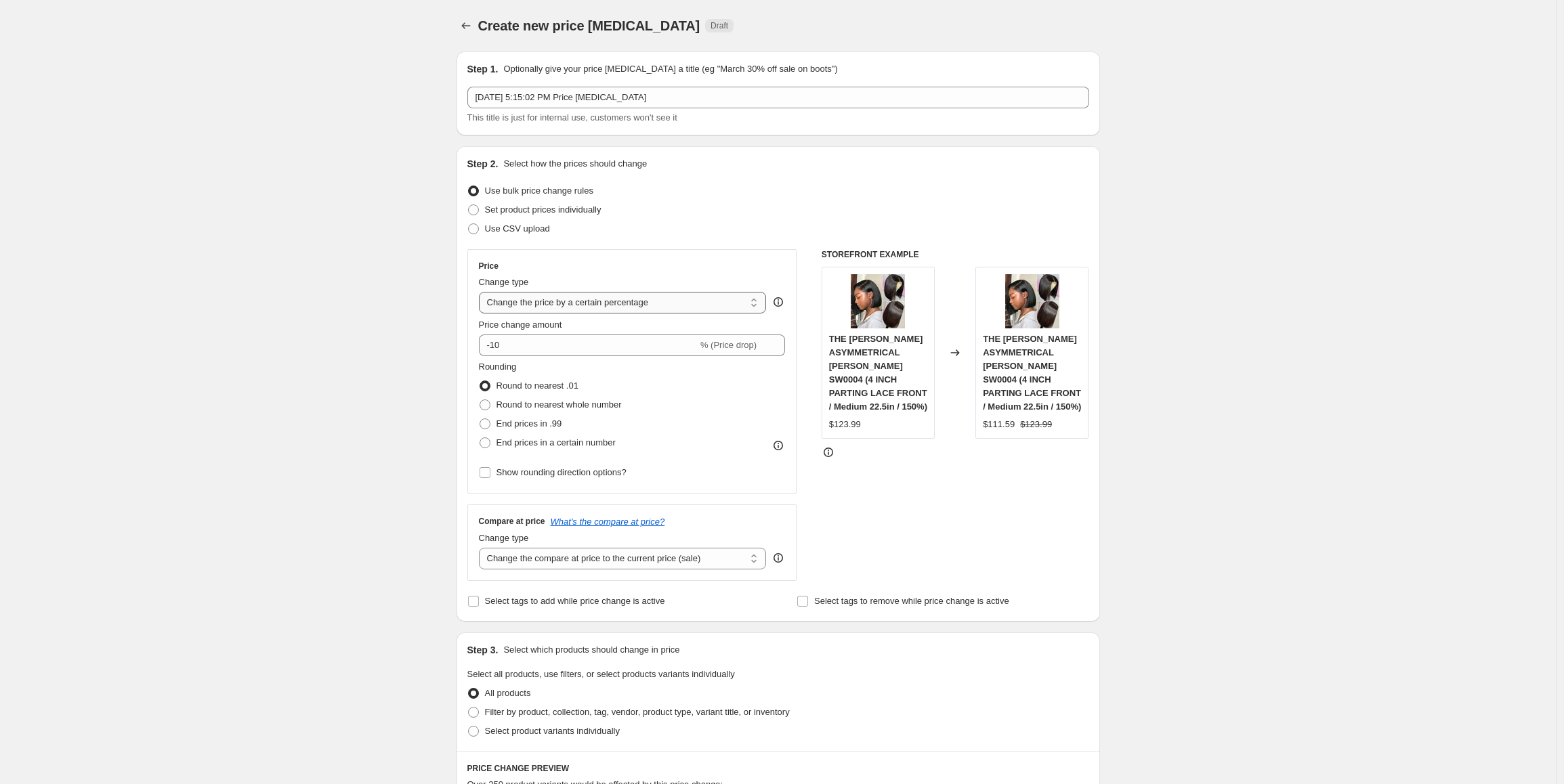
click at [603, 306] on select "Change the price to a certain amount Change the price by a certain amount Chang…" at bounding box center [622, 302] width 288 height 22
select select "no_change"
click at [482, 291] on select "Change the price to a certain amount Change the price by a certain amount Chang…" at bounding box center [622, 302] width 288 height 22
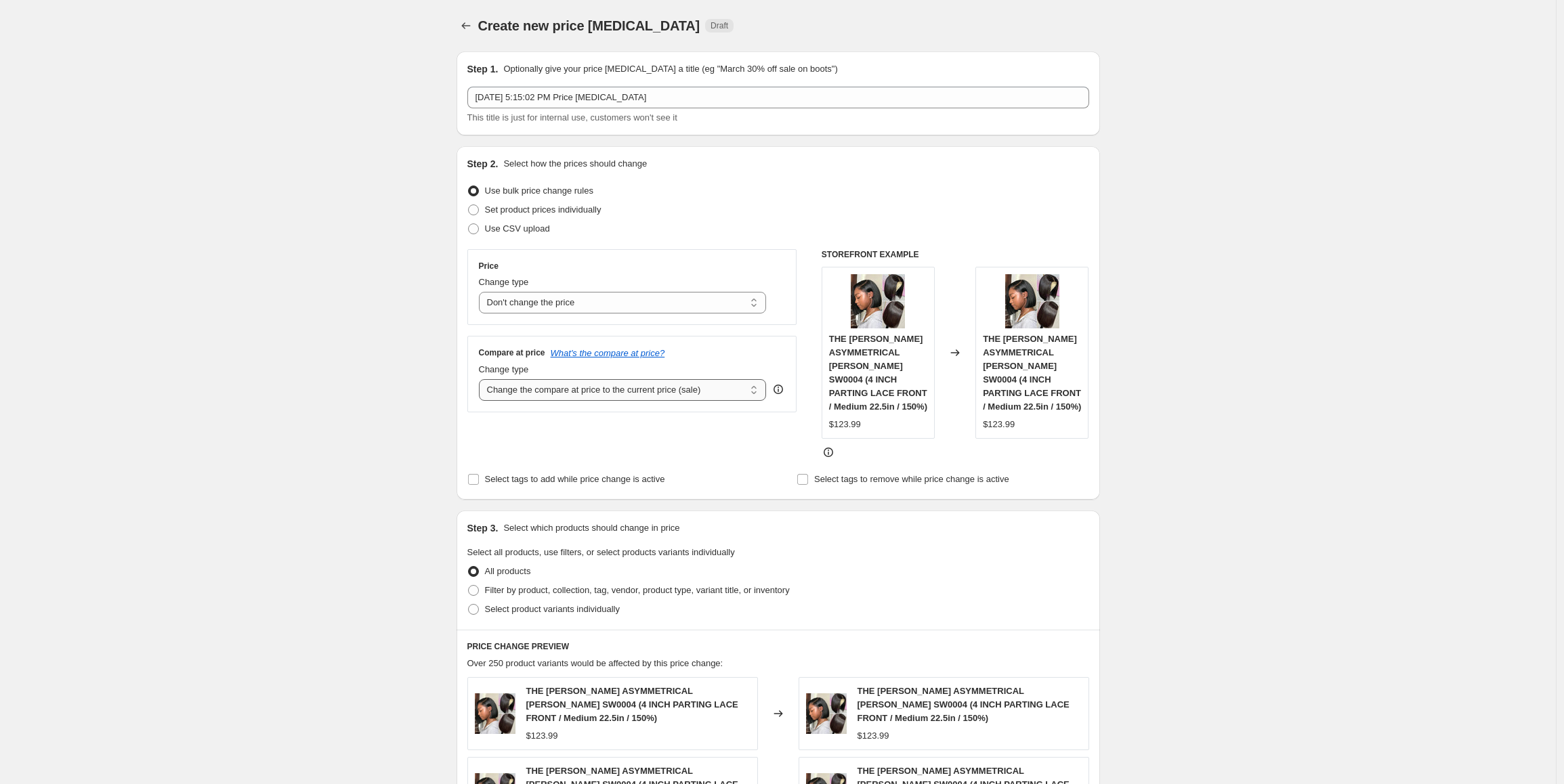
click at [575, 393] on select "Change the compare at price to the current price (sale) Change the compare at p…" at bounding box center [622, 389] width 288 height 22
select select "pp"
click at [482, 379] on select "Change the compare at price to the current price (sale) Change the compare at p…" at bounding box center [622, 389] width 288 height 22
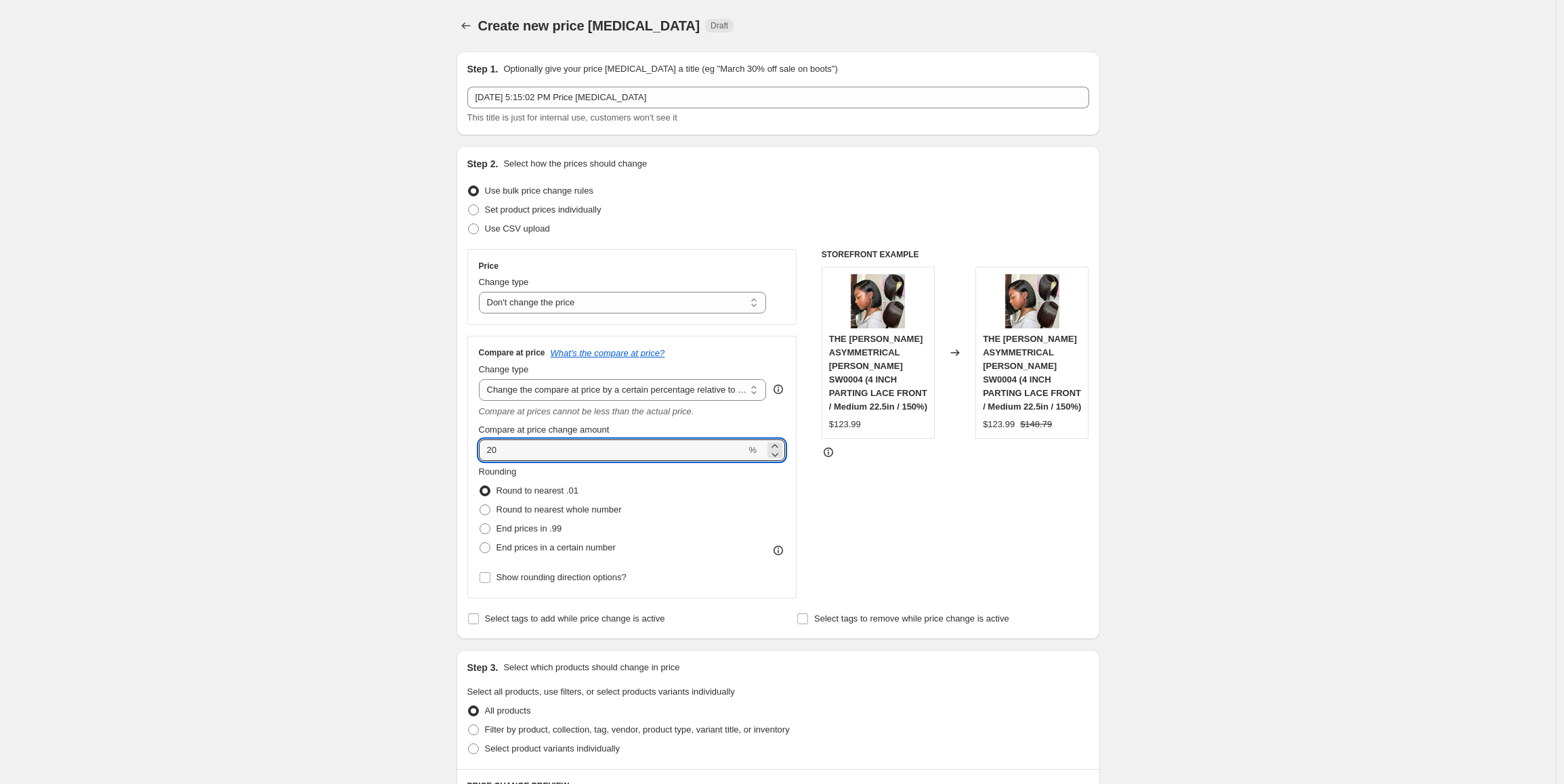
drag, startPoint x: 510, startPoint y: 451, endPoint x: 474, endPoint y: 451, distance: 36.0
click at [474, 451] on div "Compare at price What's the compare at price? Change type Change the compare at…" at bounding box center [632, 467] width 330 height 263
type input "30"
click at [538, 529] on span "End prices in .99" at bounding box center [529, 528] width 66 height 11
click at [480, 524] on input "End prices in .99" at bounding box center [479, 523] width 1 height 1
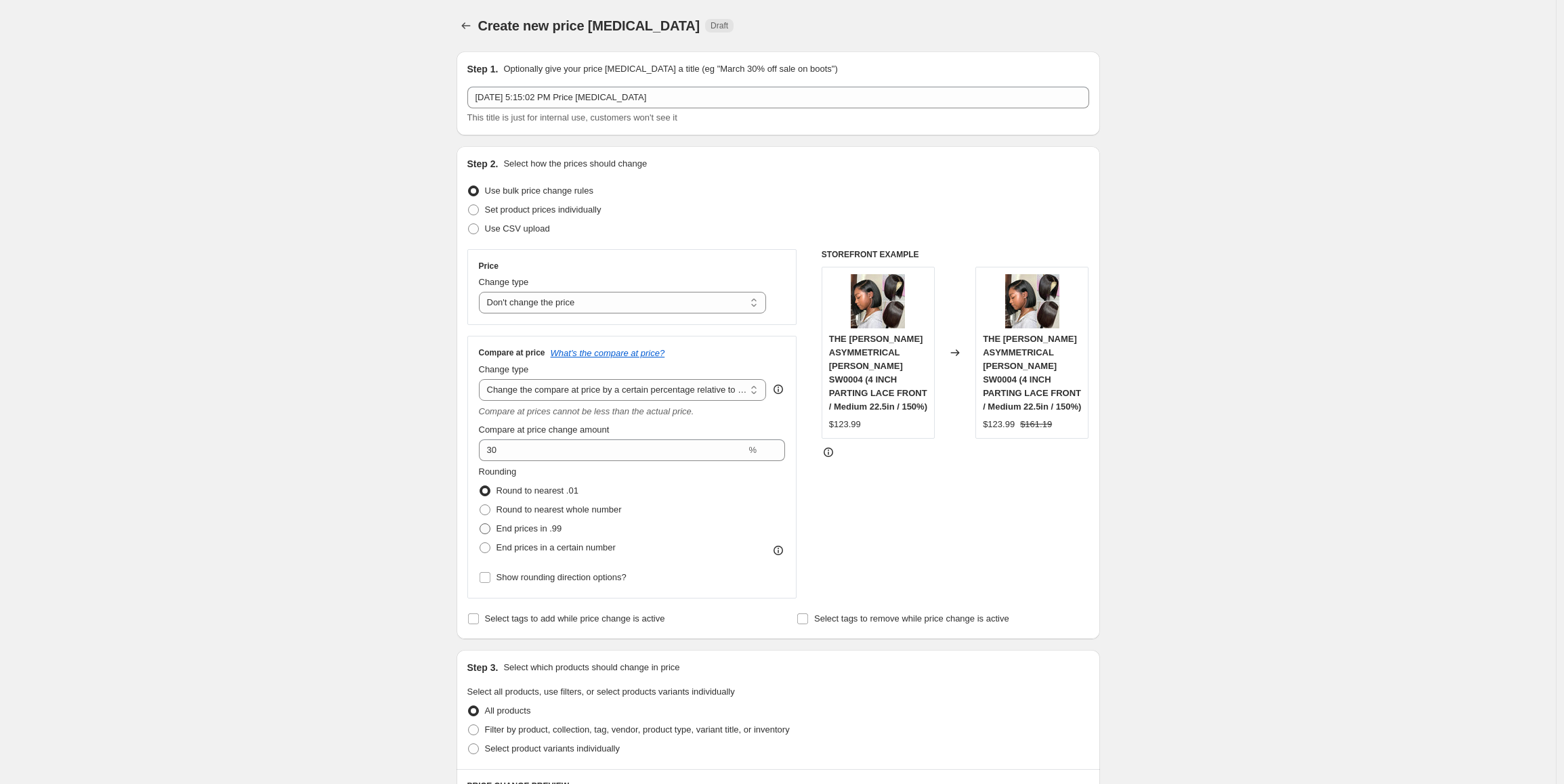
radio input "true"
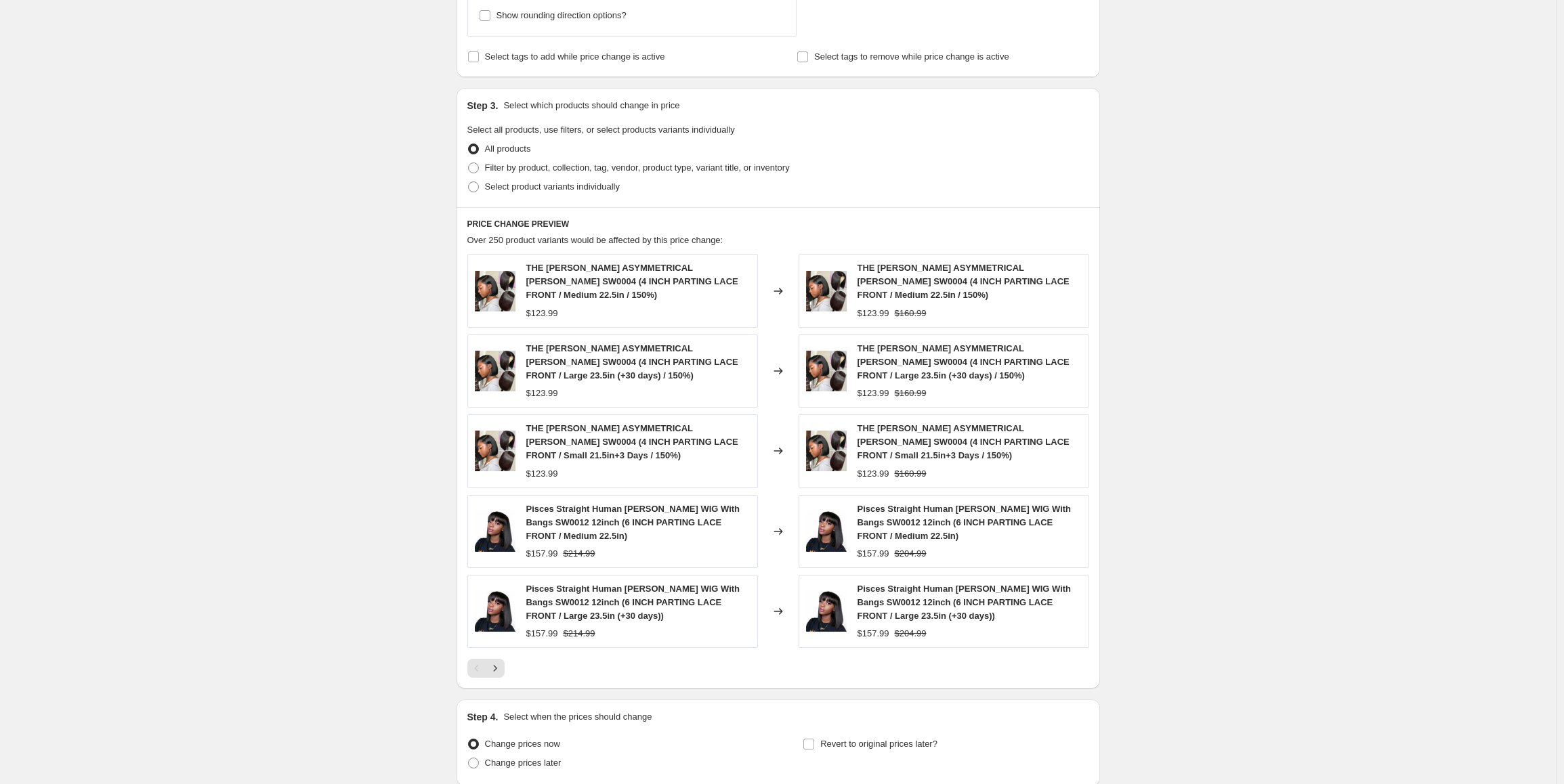
scroll to position [405, 0]
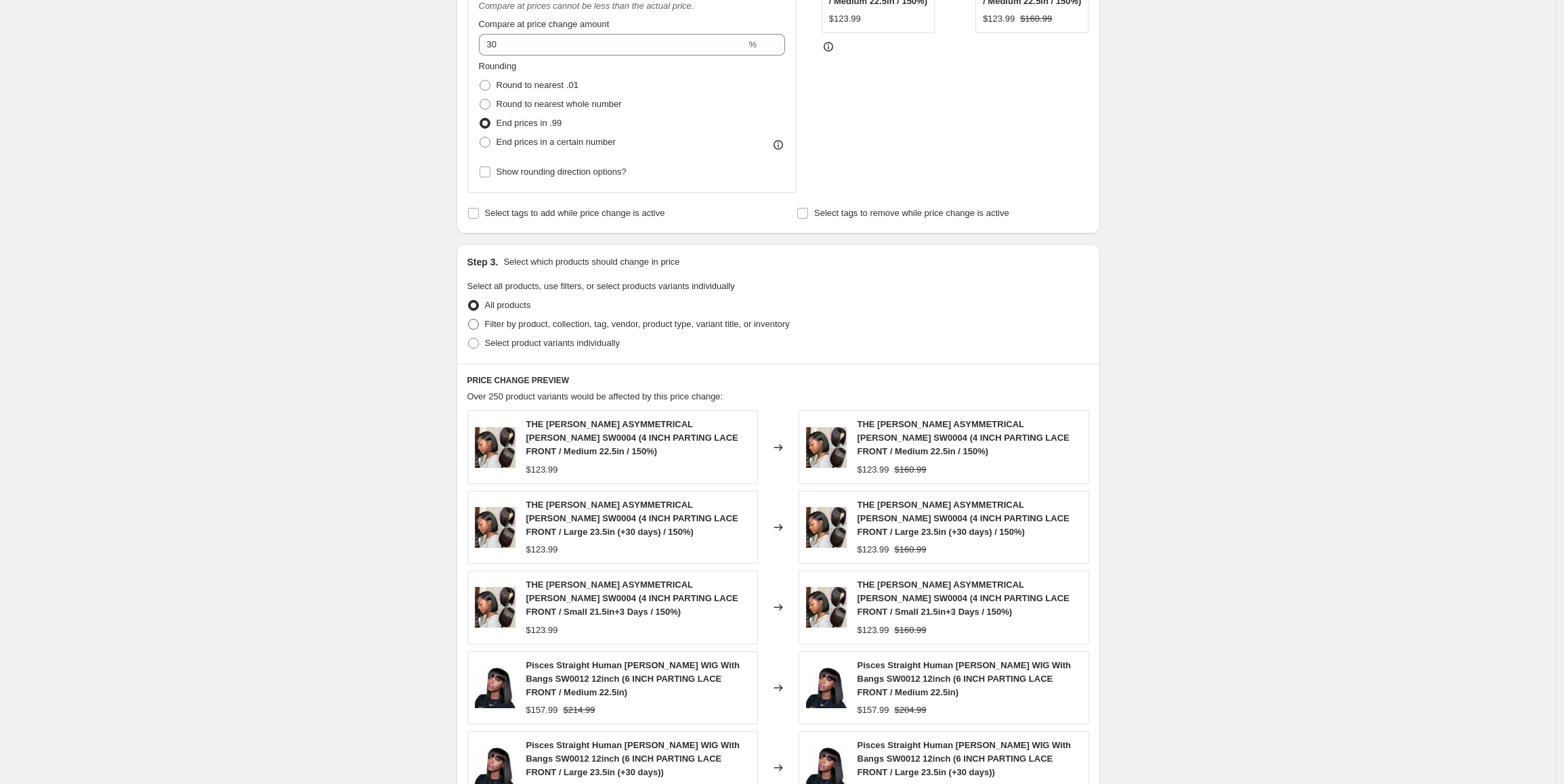
click at [727, 325] on span "Filter by product, collection, tag, vendor, product type, variant title, or inv…" at bounding box center [638, 324] width 305 height 11
click at [469, 319] on input "Filter by product, collection, tag, vendor, product type, variant title, or inv…" at bounding box center [468, 319] width 1 height 1
radio input "true"
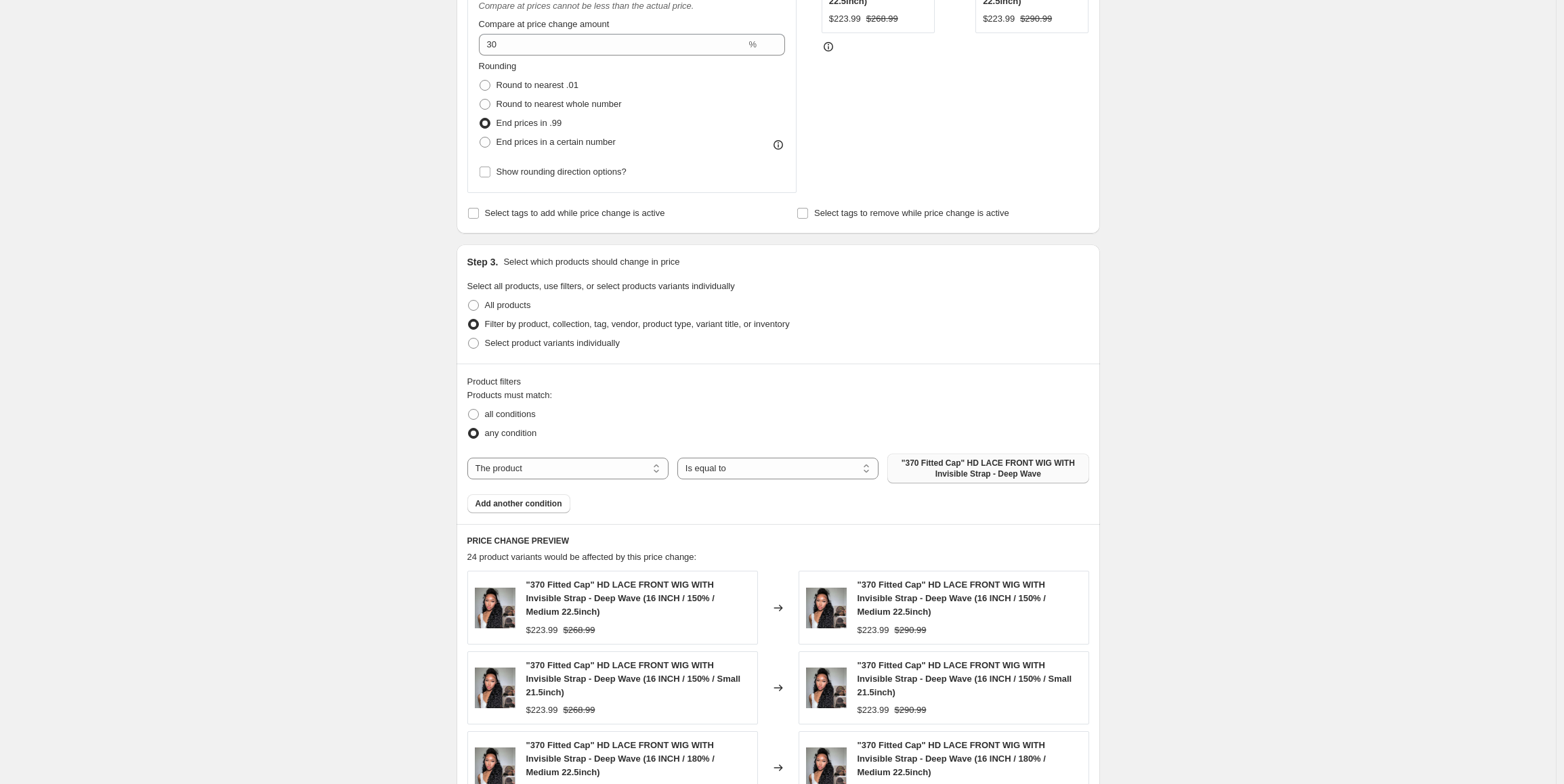
click at [965, 474] on span ""370 Fitted Cap" HD LACE FRONT WIG WITH Invisible Strap - Deep Wave" at bounding box center [988, 468] width 185 height 22
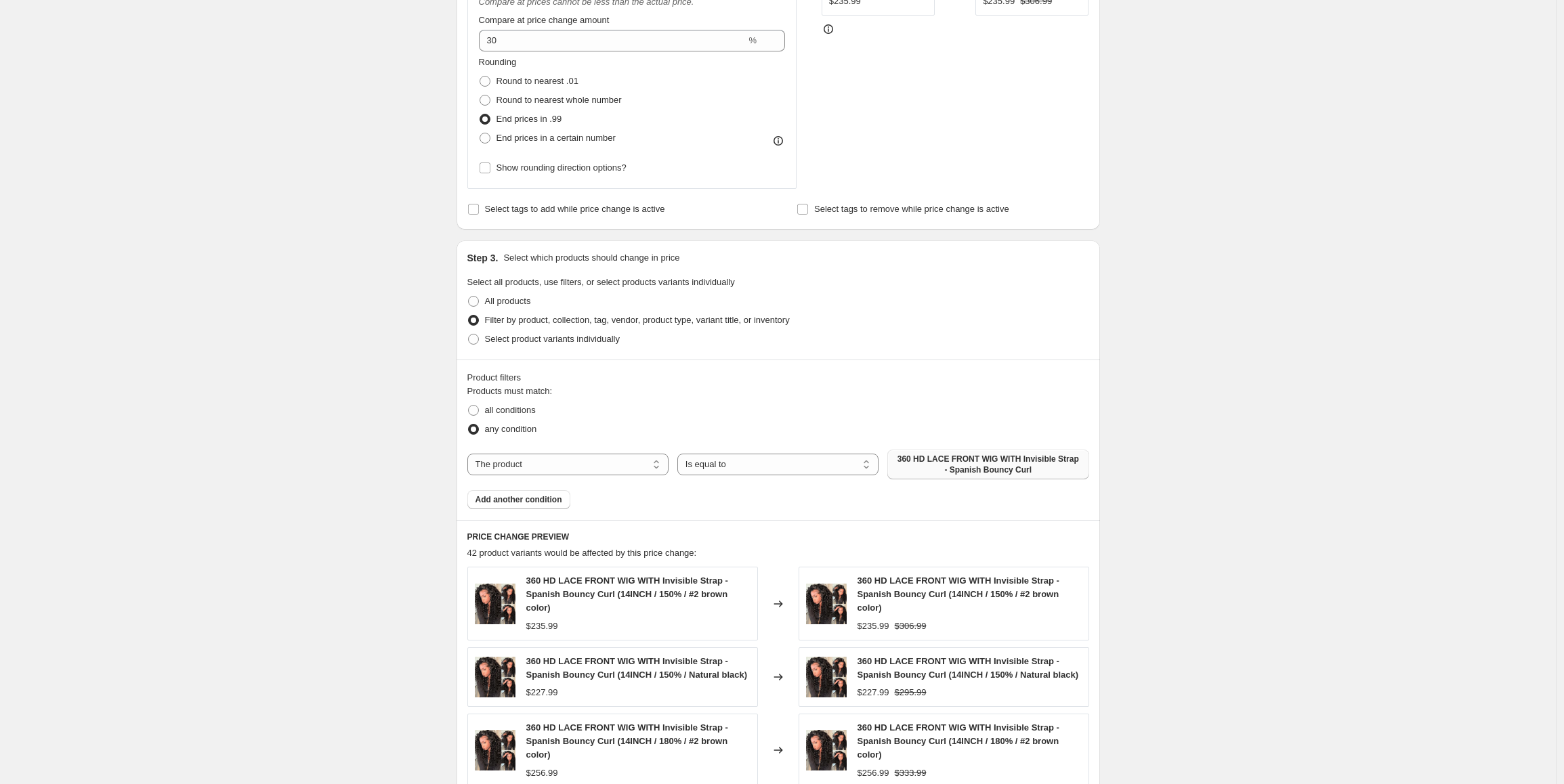
scroll to position [337, 0]
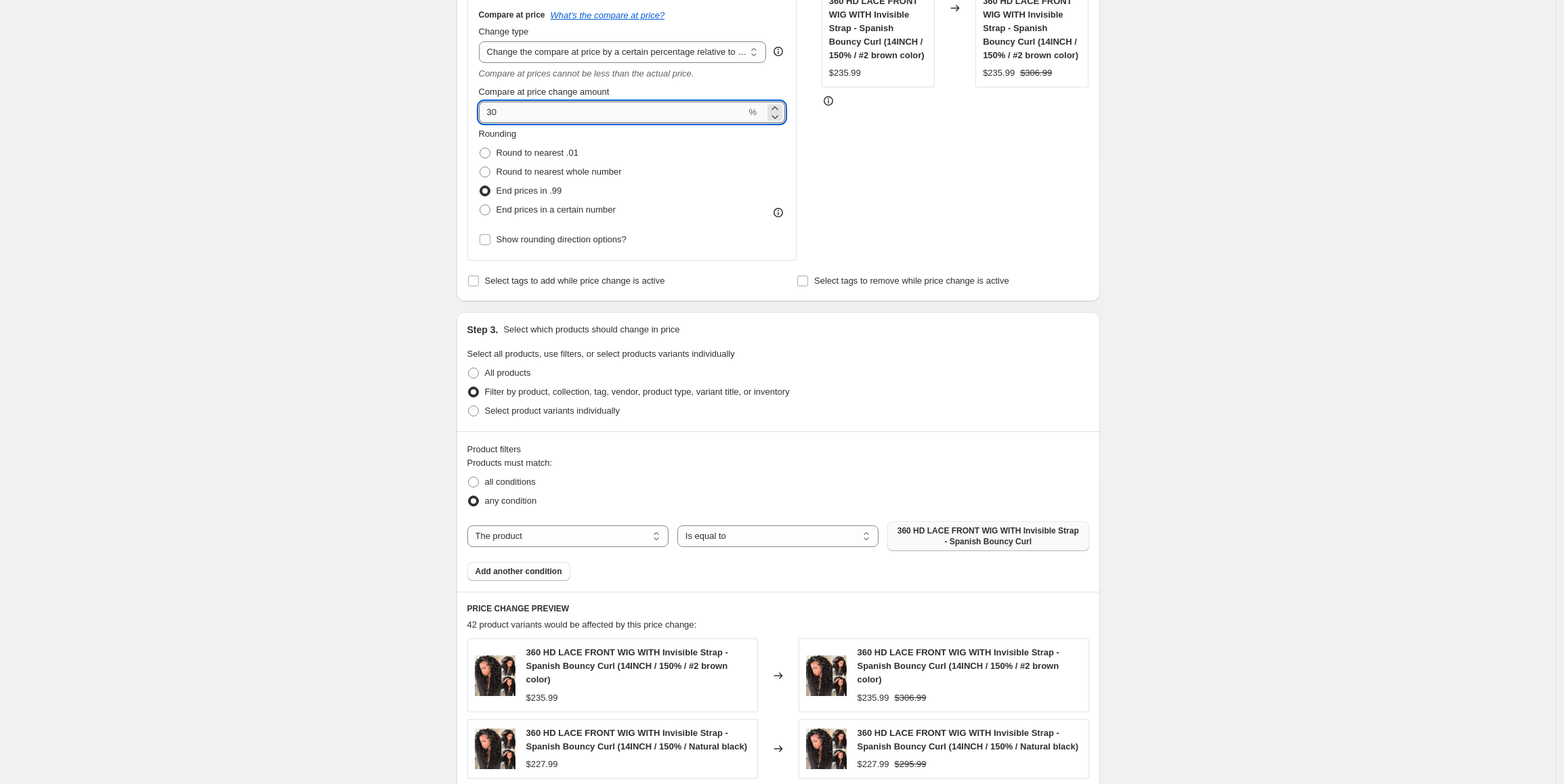
drag, startPoint x: 517, startPoint y: 113, endPoint x: 485, endPoint y: 114, distance: 32.0
click at [485, 113] on input "30" at bounding box center [612, 112] width 268 height 22
type input "25"
click at [379, 250] on div "Create new price change job. This page is ready Create new price change job Dra…" at bounding box center [778, 459] width 1555 height 1593
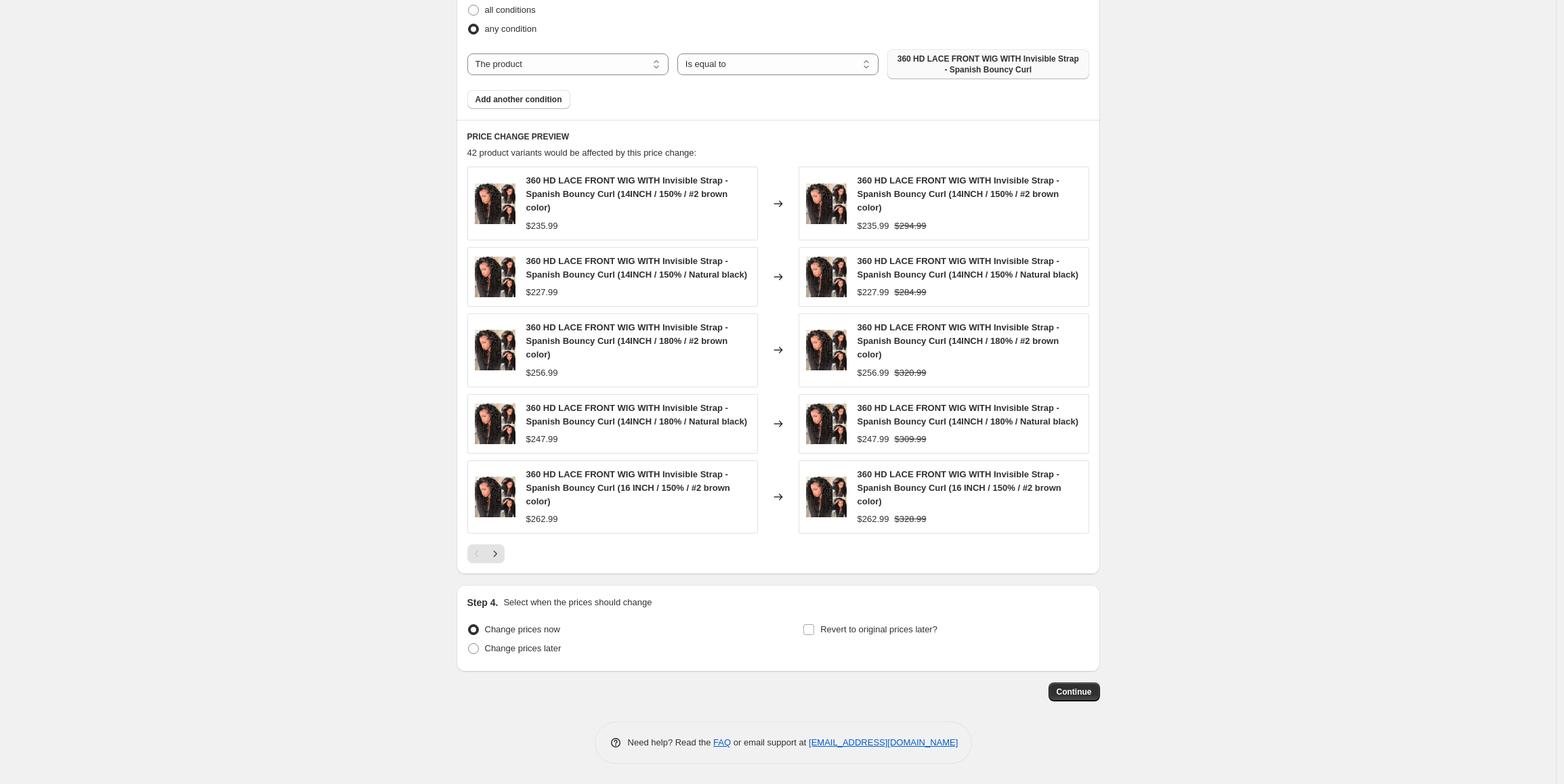
scroll to position [837, 0]
click at [1069, 692] on span "Continue" at bounding box center [1074, 691] width 35 height 11
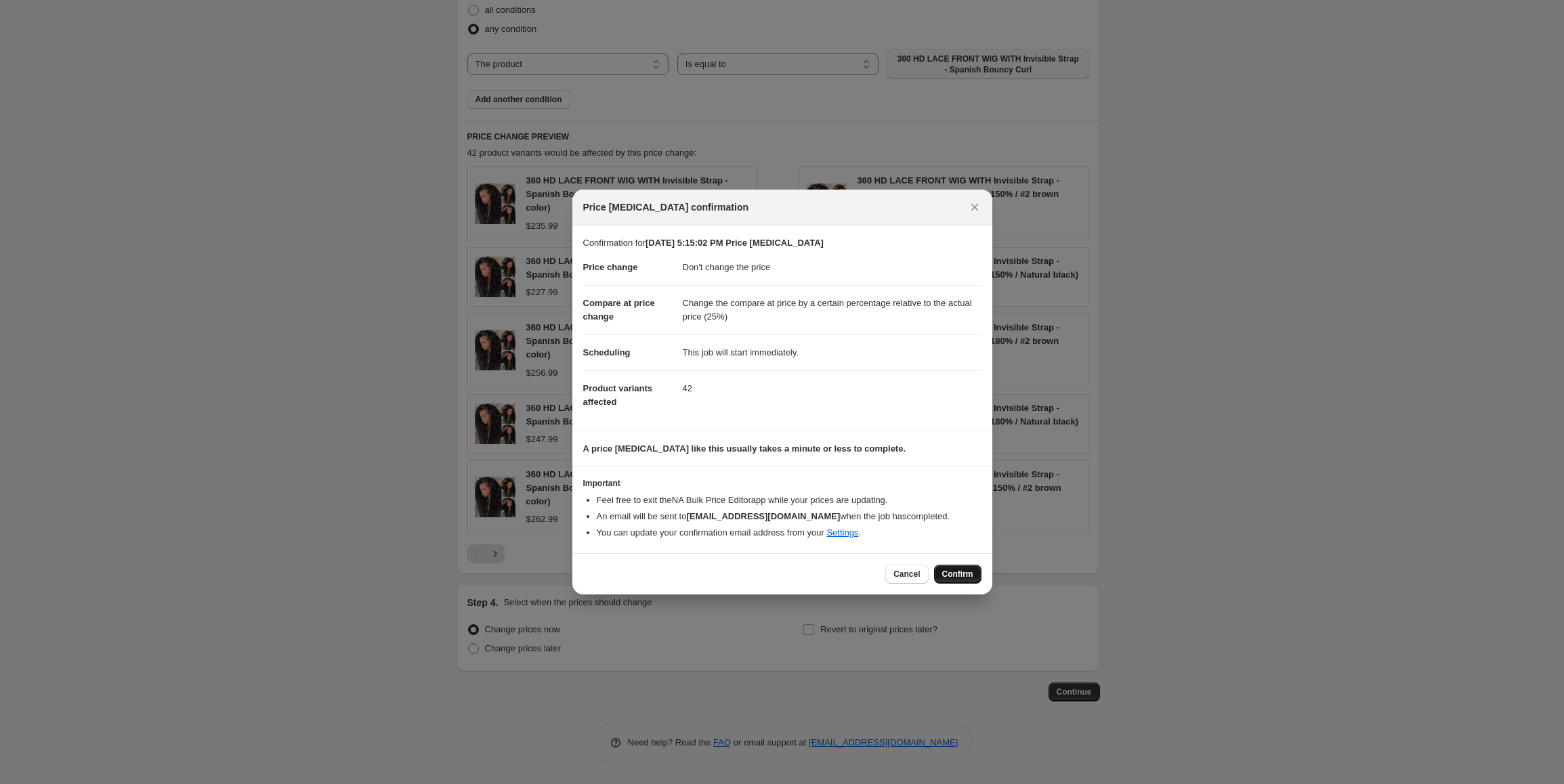
click at [952, 573] on span "Confirm" at bounding box center [957, 573] width 31 height 11
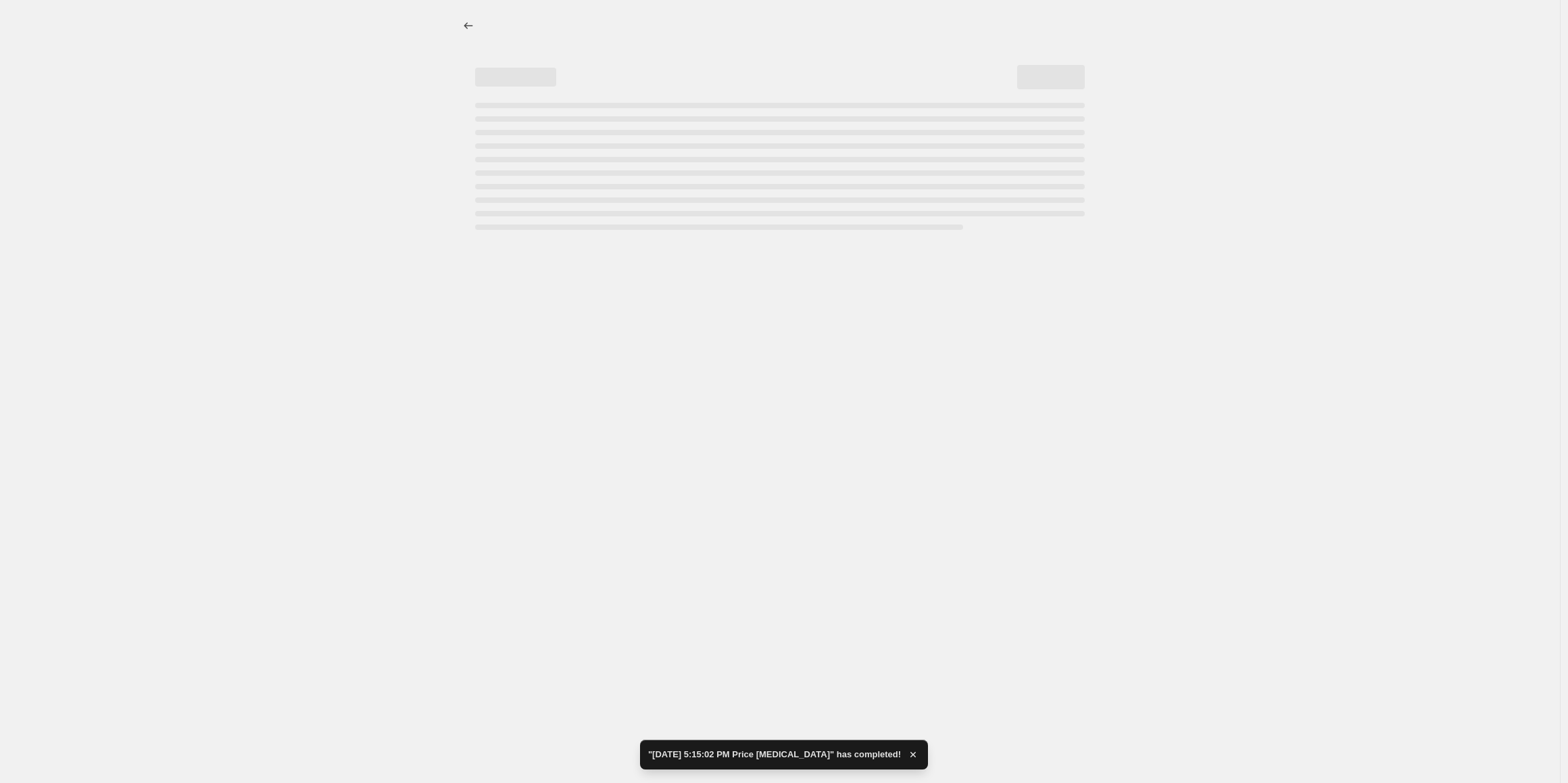
select select "no_change"
select select "pp"
